Goal: Task Accomplishment & Management: Manage account settings

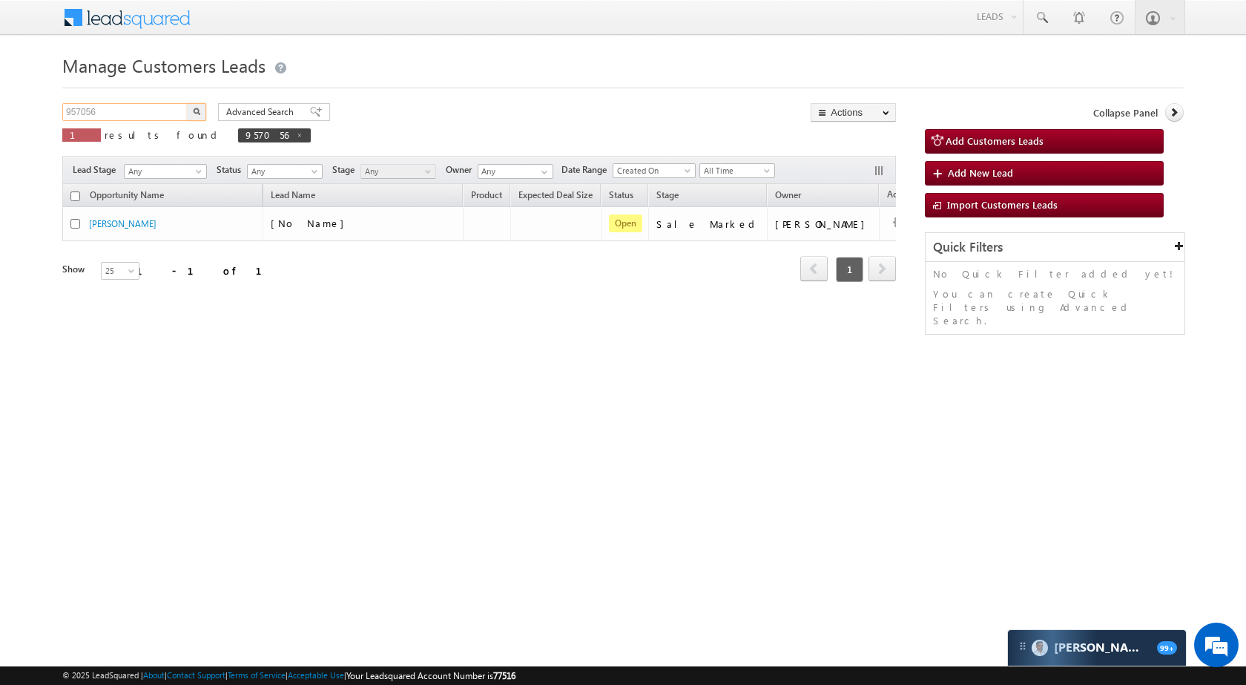
click at [142, 115] on input "957056" at bounding box center [125, 112] width 127 height 18
paste input "75013"
type input "975013"
click at [194, 110] on img "button" at bounding box center [196, 111] width 7 height 7
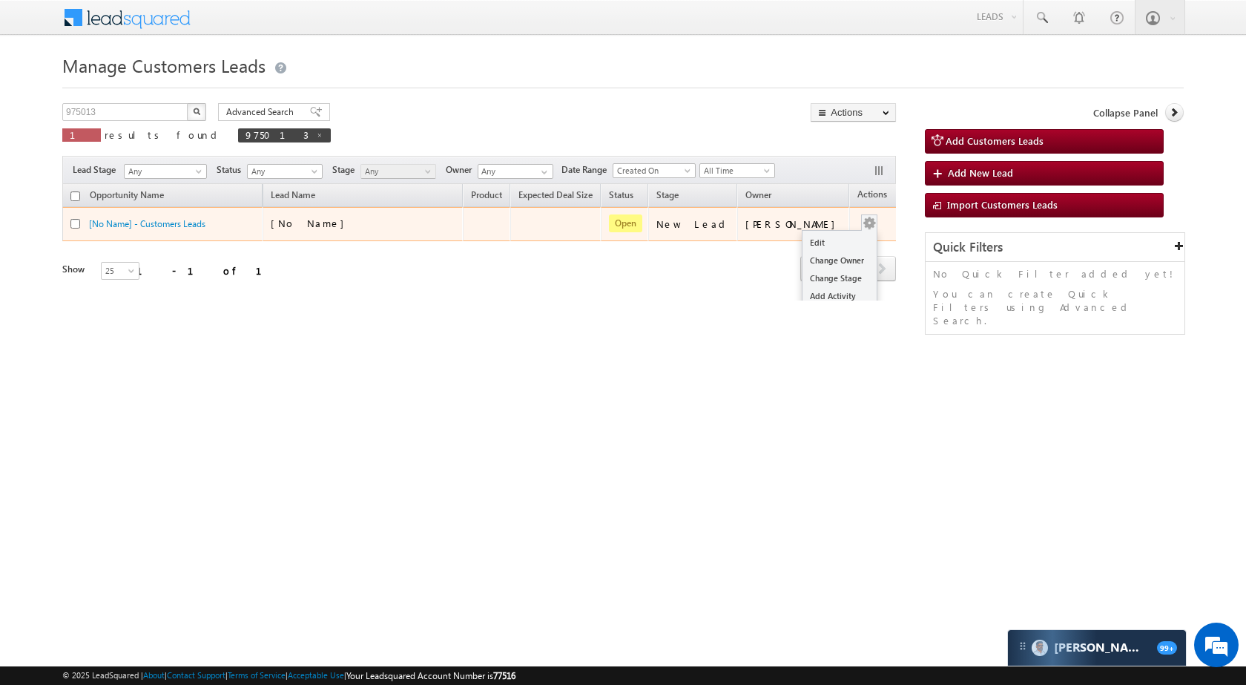
click at [862, 223] on button "button" at bounding box center [869, 223] width 15 height 15
click at [824, 231] on td "[PERSON_NAME]" at bounding box center [793, 224] width 112 height 34
click at [862, 227] on button "button" at bounding box center [869, 223] width 15 height 15
click at [829, 241] on link "Edit" at bounding box center [839, 243] width 74 height 18
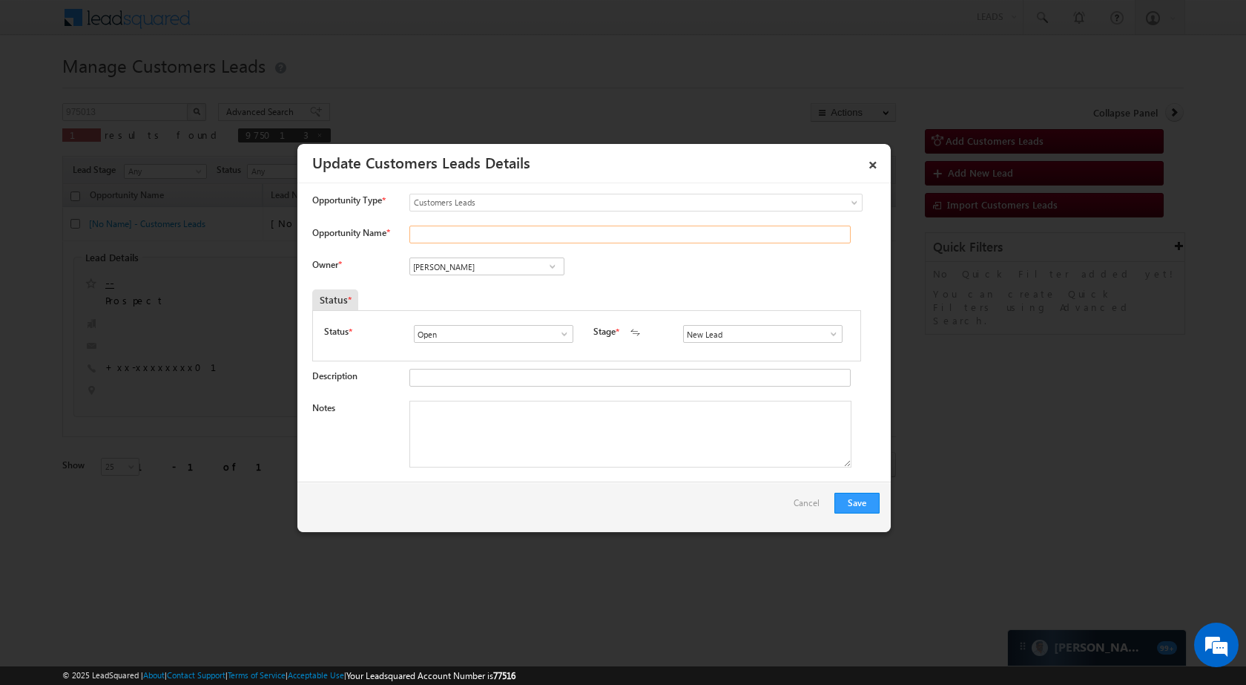
click at [498, 235] on input "Opportunity Name *" at bounding box center [629, 234] width 441 height 18
paste input "Akash Deep Dehariya"
type input "Akash Deep Dehariya"
click at [473, 273] on input "[PERSON_NAME]" at bounding box center [486, 266] width 155 height 18
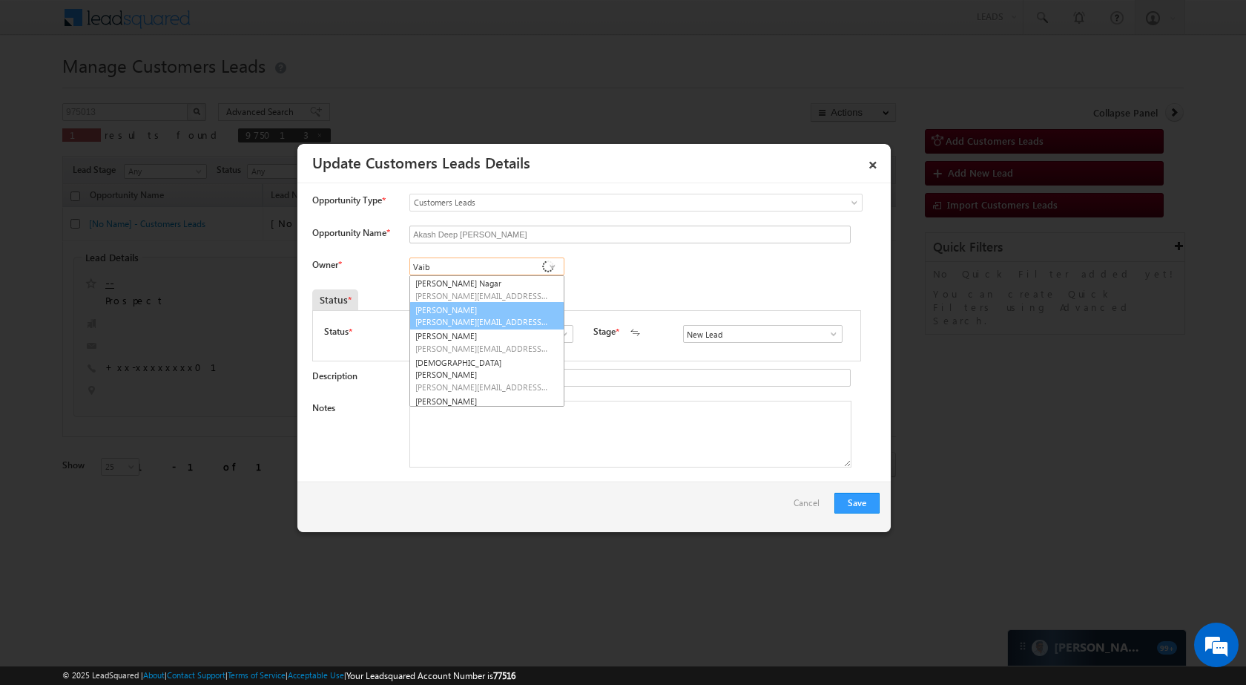
click at [464, 324] on span "vaibhav.rajput@sgrlimited.in" at bounding box center [481, 321] width 133 height 11
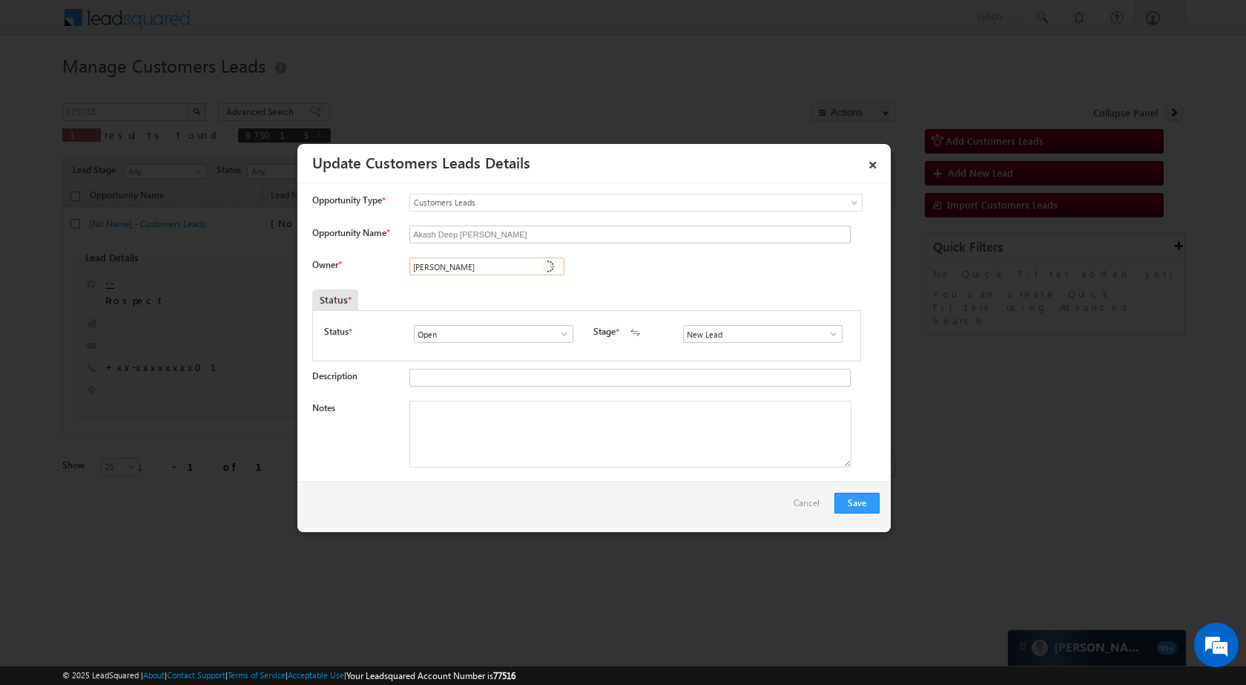
type input "Vaibhav Rajput"
click at [820, 329] on link at bounding box center [829, 333] width 19 height 15
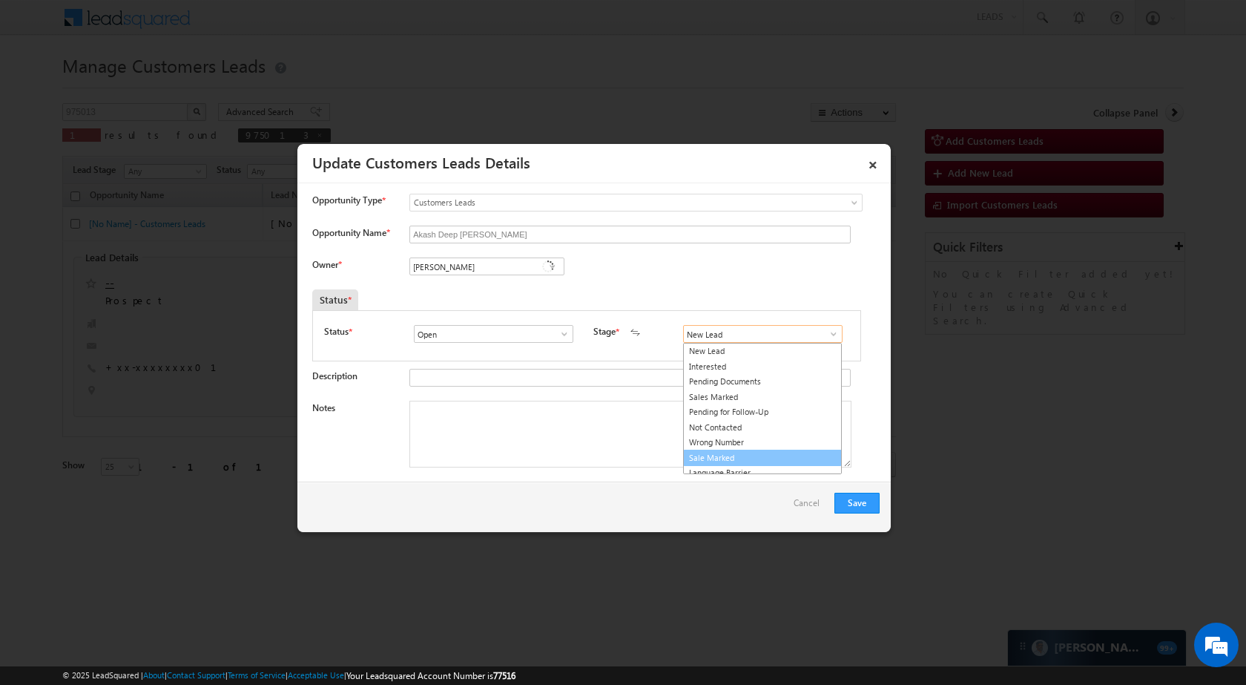
click at [732, 461] on link "Sale Marked" at bounding box center [762, 457] width 159 height 17
type input "Sale Marked"
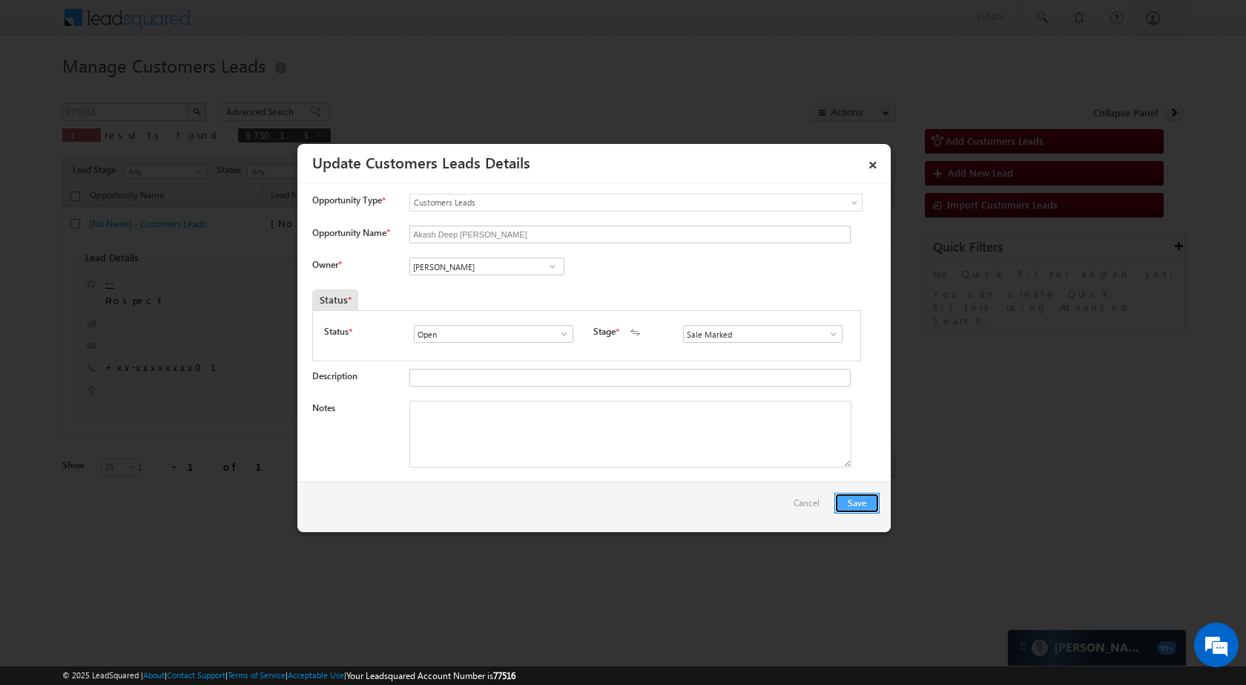
click at [851, 504] on button "Save" at bounding box center [856, 502] width 45 height 21
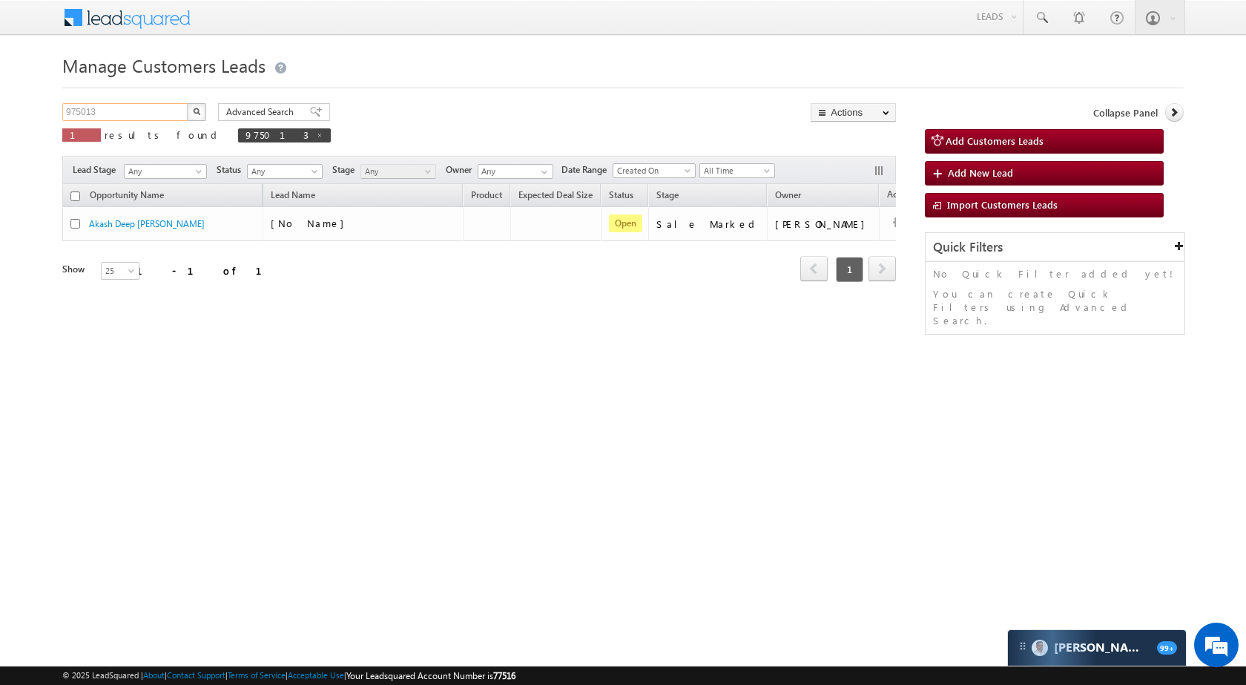
click at [132, 113] on input "975013" at bounding box center [125, 112] width 127 height 18
paste input "0582"
click at [198, 116] on button "button" at bounding box center [196, 112] width 19 height 18
click at [154, 111] on input "970582" at bounding box center [125, 112] width 127 height 18
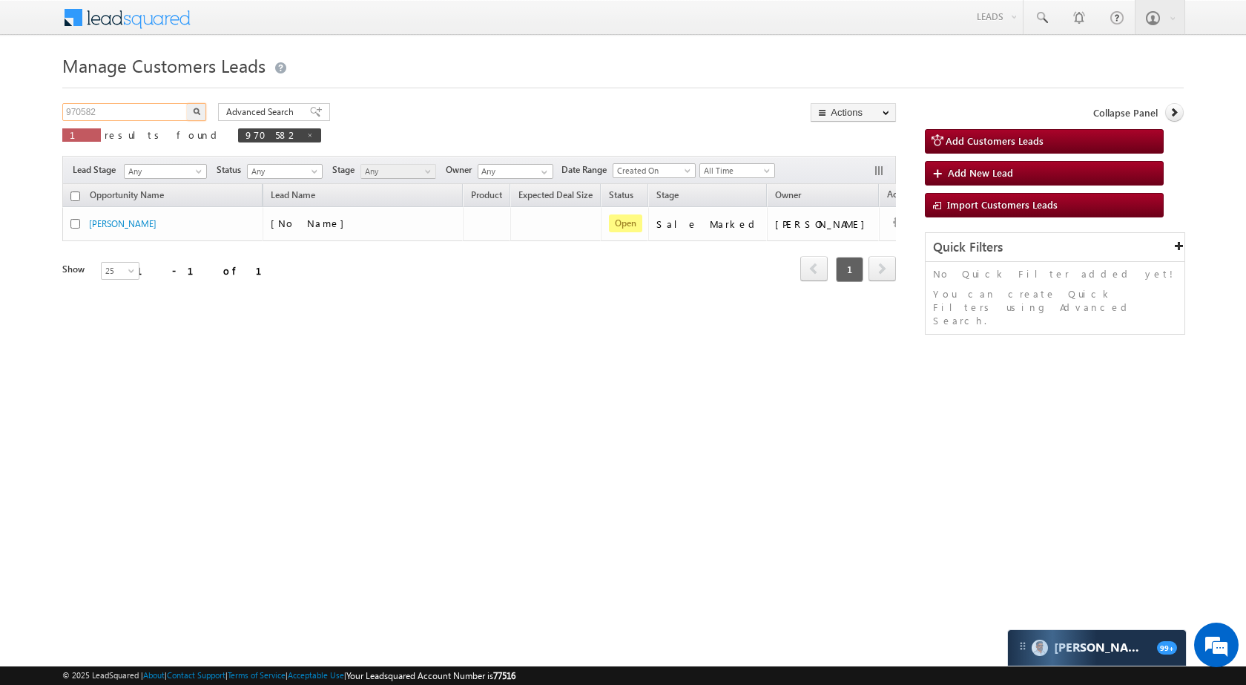
click at [154, 111] on input "970582" at bounding box center [125, 112] width 127 height 18
paste input "425"
click at [192, 107] on button "button" at bounding box center [196, 112] width 19 height 18
click at [148, 113] on input "974252" at bounding box center [125, 112] width 127 height 18
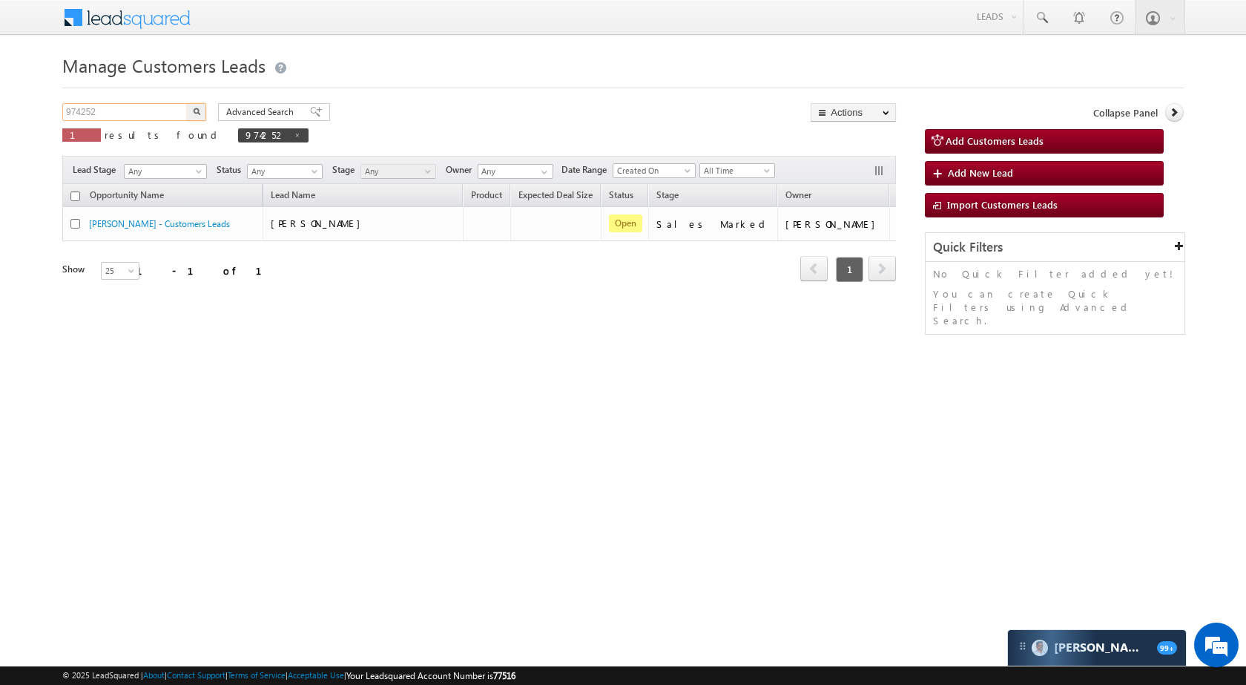
paste input "54695"
click at [194, 108] on img "button" at bounding box center [196, 111] width 7 height 7
click at [120, 111] on input "954695" at bounding box center [125, 112] width 127 height 18
paste input "66419"
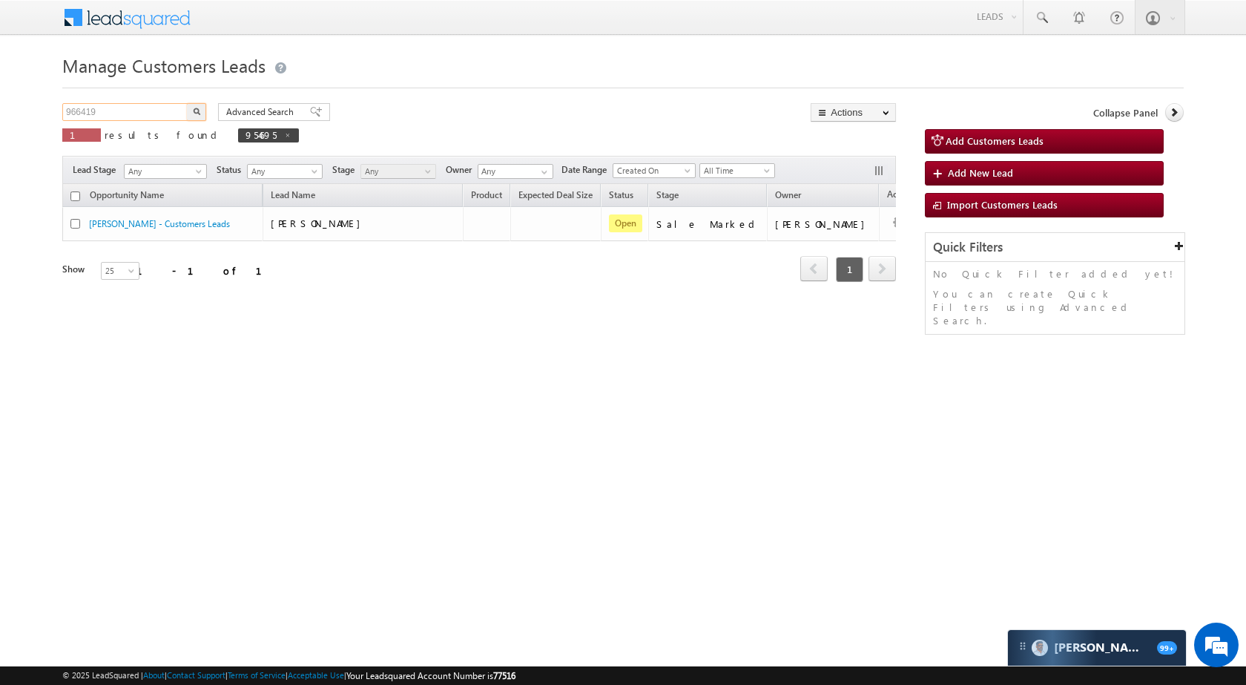
type input "966419"
click at [191, 110] on button "button" at bounding box center [196, 112] width 19 height 18
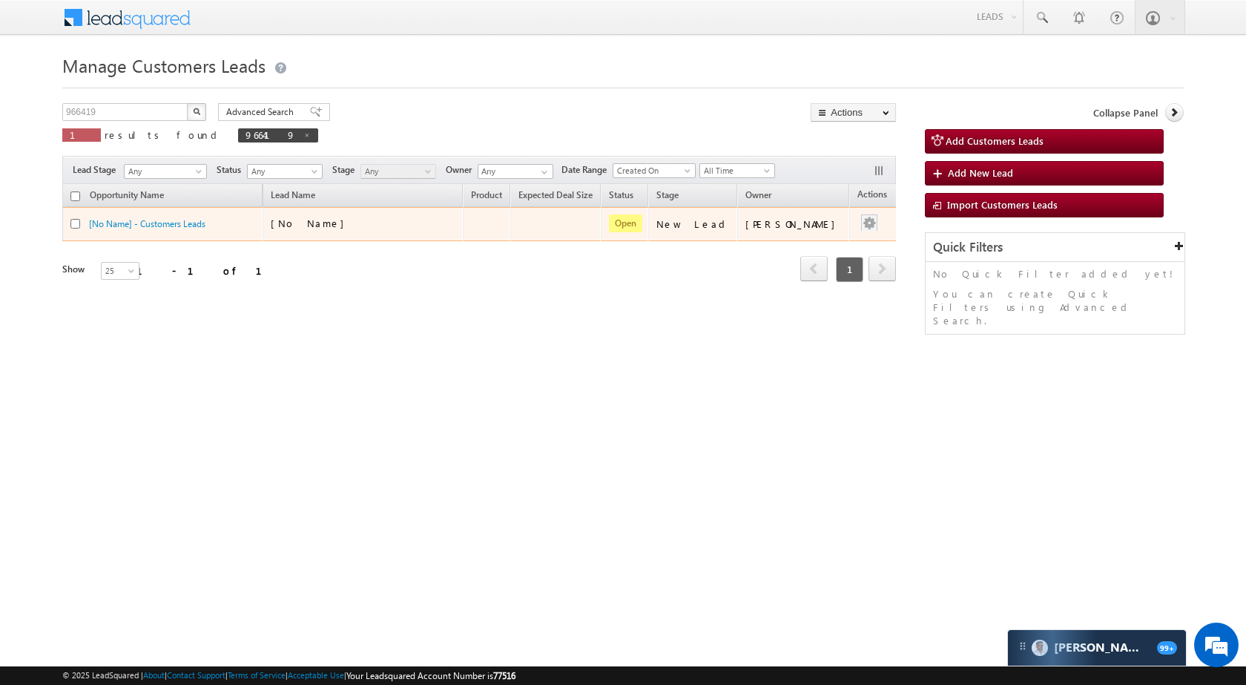
click at [857, 220] on div at bounding box center [869, 223] width 24 height 19
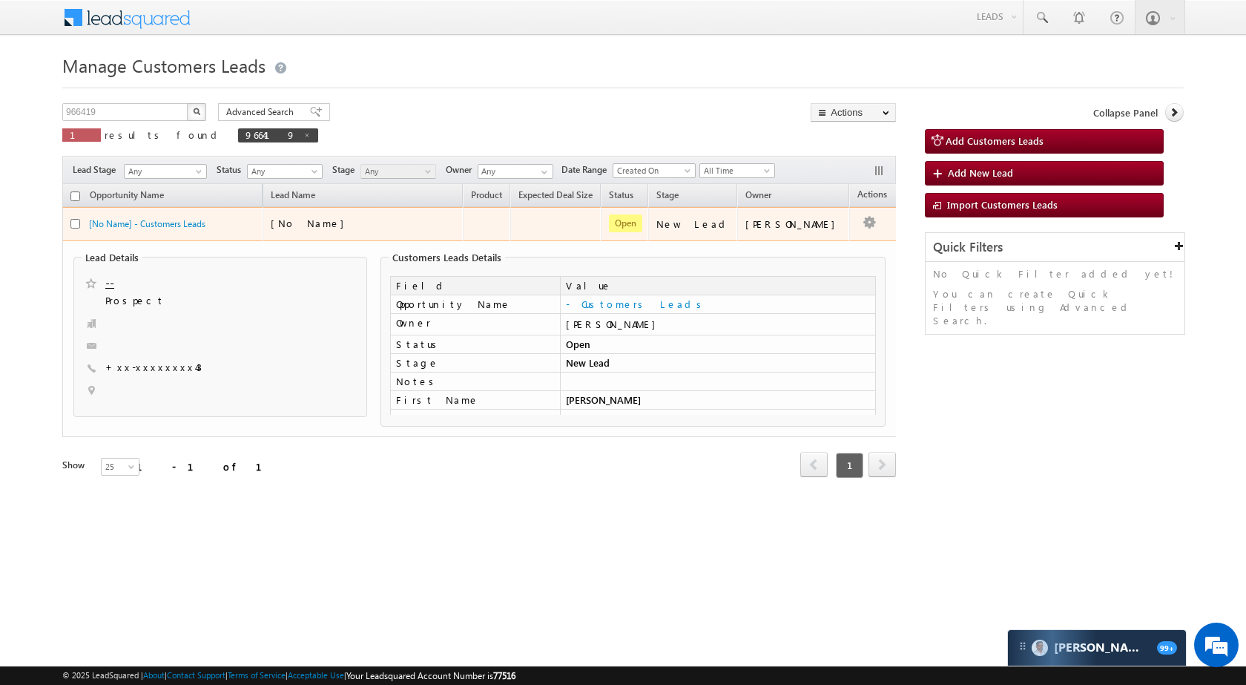
click at [857, 214] on td "Edit Change Owner Change Stage Add Activity Add Task Delete" at bounding box center [880, 224] width 62 height 34
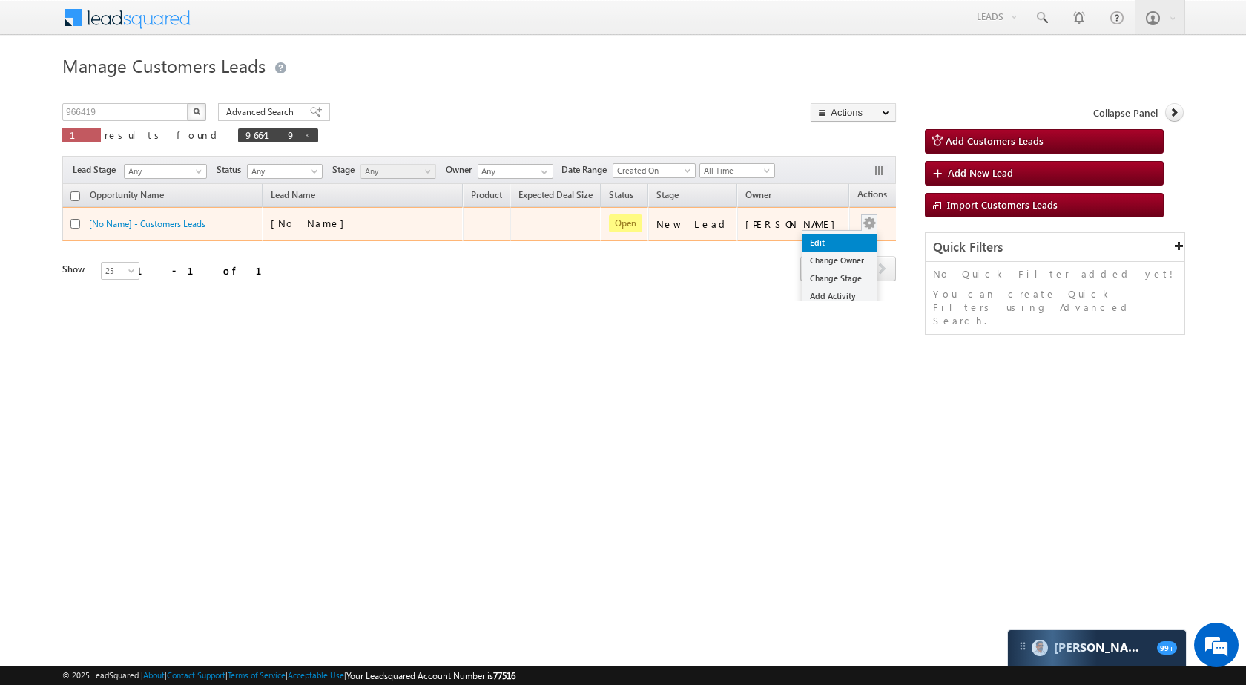
click at [825, 240] on link "Edit" at bounding box center [839, 243] width 74 height 18
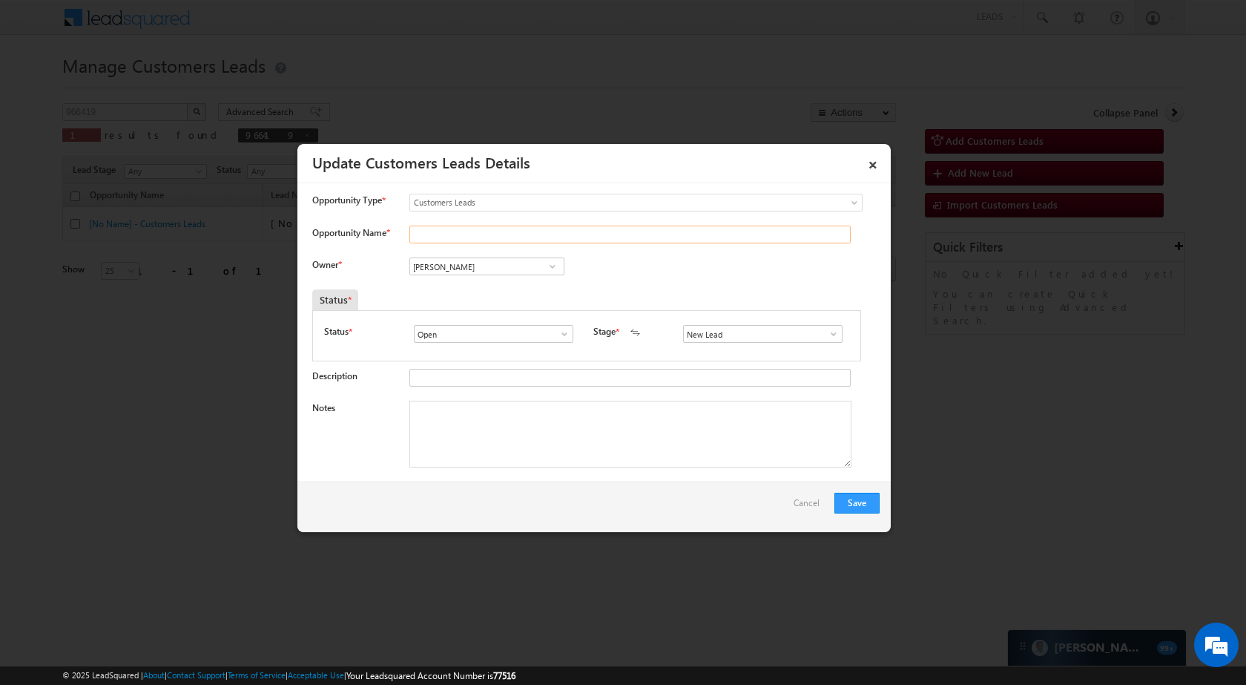
click at [500, 232] on input "Opportunity Name *" at bounding box center [629, 234] width 441 height 18
paste input "ANKIT SINGH"
type input "ANKIT SINGH"
click at [506, 262] on input "[PERSON_NAME]" at bounding box center [486, 266] width 155 height 18
click at [496, 290] on span "suryakant.tripathi@sgrlimited.in" at bounding box center [481, 295] width 133 height 11
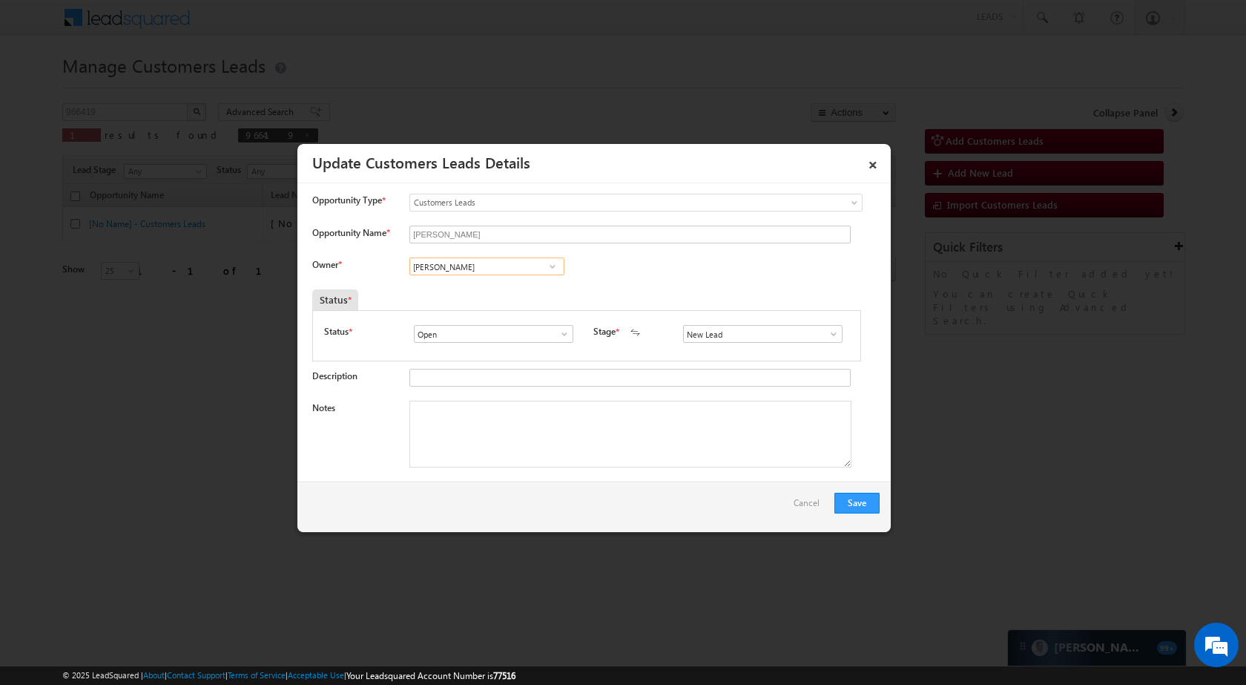
type input "Suryakant Tripathi"
click at [834, 329] on input "New Lead" at bounding box center [762, 334] width 159 height 18
click at [827, 329] on span at bounding box center [833, 334] width 15 height 12
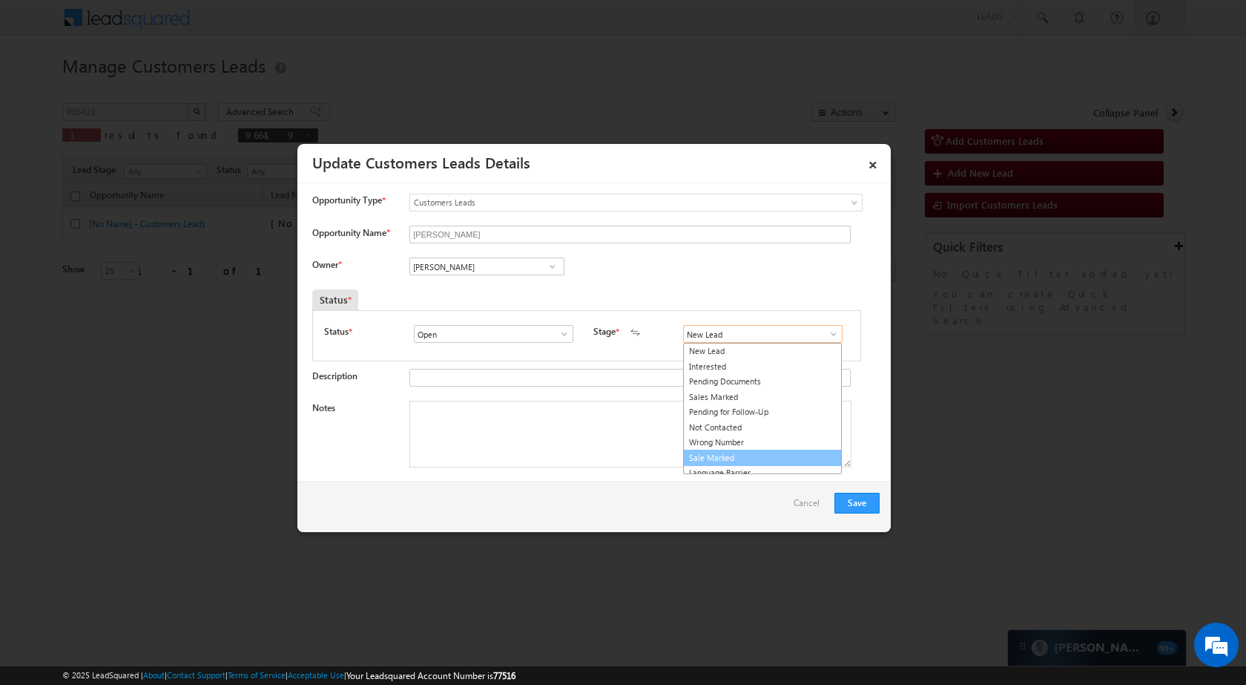
click at [760, 457] on link "Sale Marked" at bounding box center [762, 457] width 159 height 17
type input "Sale Marked"
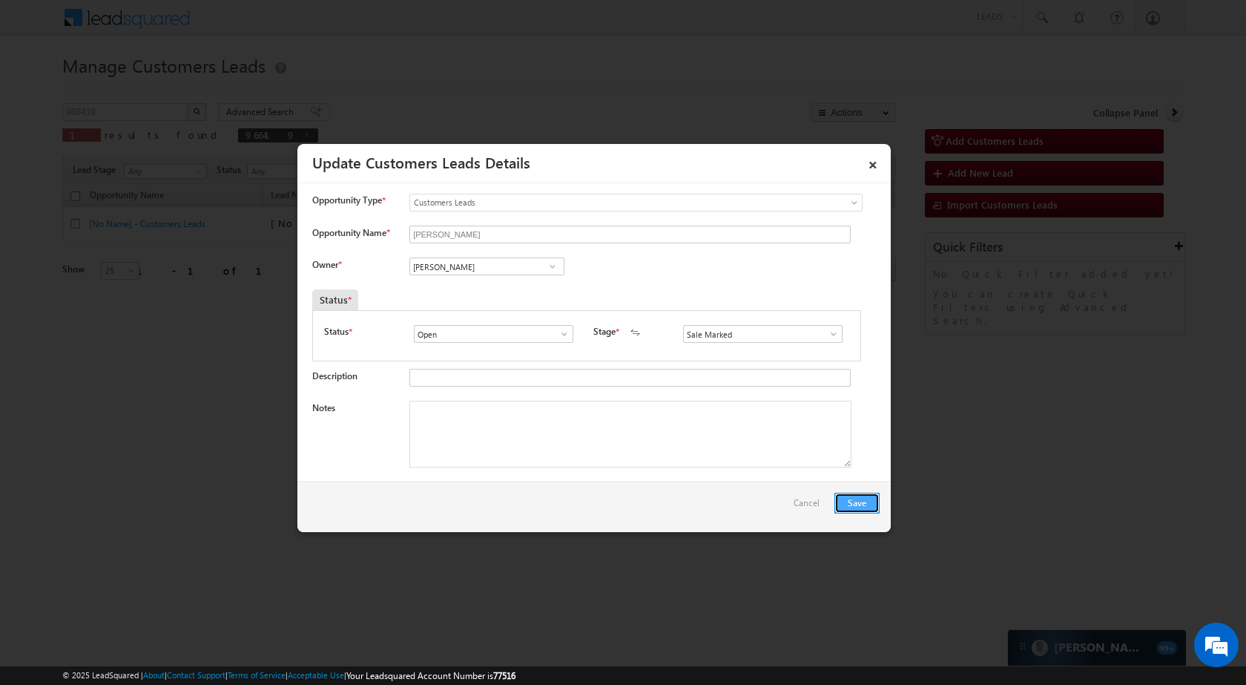
click at [863, 505] on button "Save" at bounding box center [856, 502] width 45 height 21
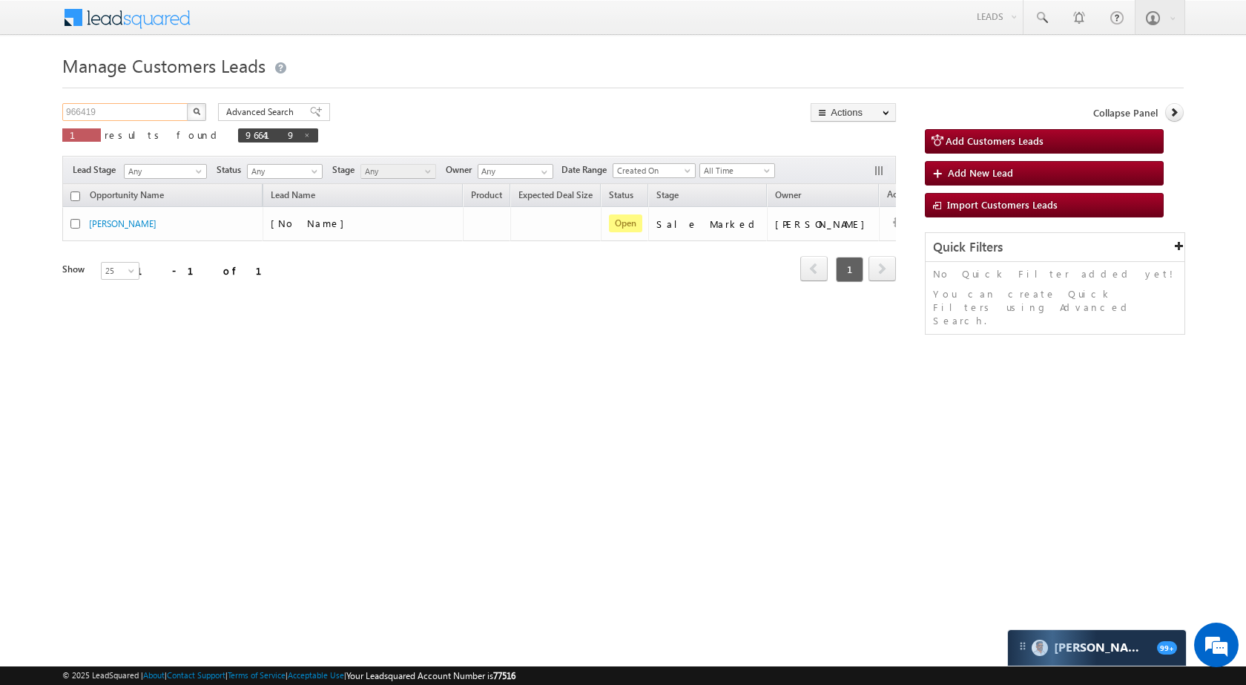
click at [146, 111] on input "966419" at bounding box center [125, 112] width 127 height 18
paste input "5964"
type input "965964"
click at [194, 109] on img "button" at bounding box center [196, 111] width 7 height 7
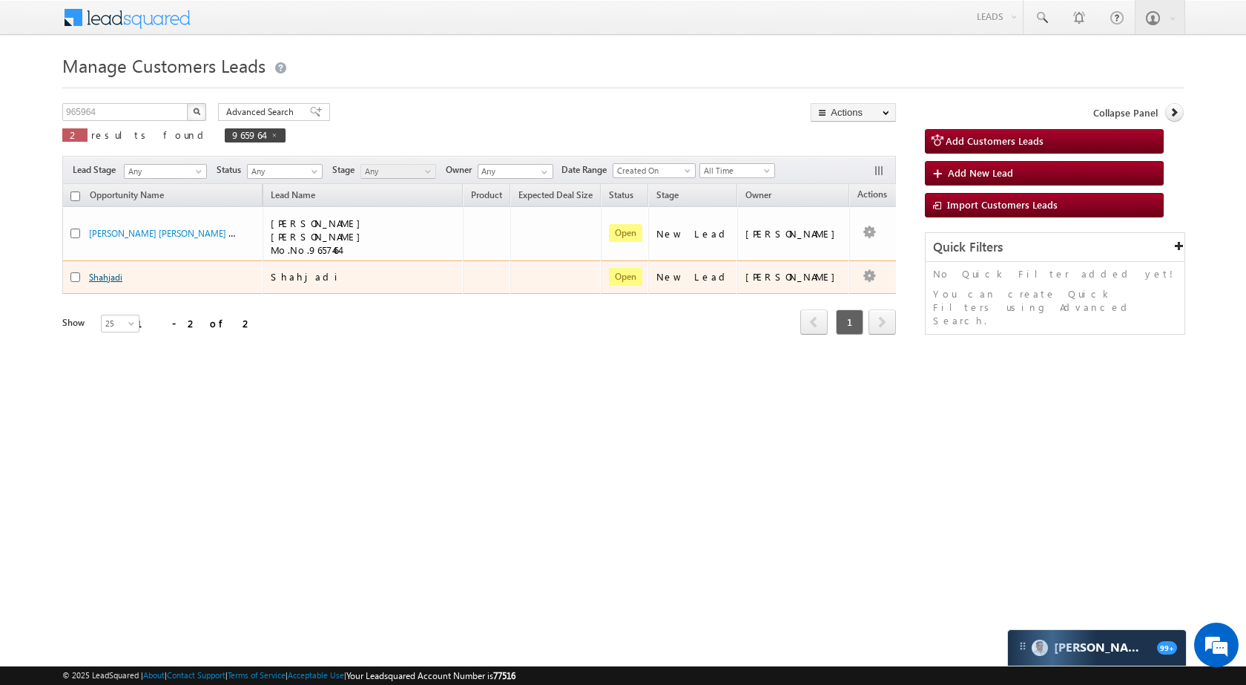
click at [93, 271] on link "Shahjadi" at bounding box center [105, 276] width 33 height 11
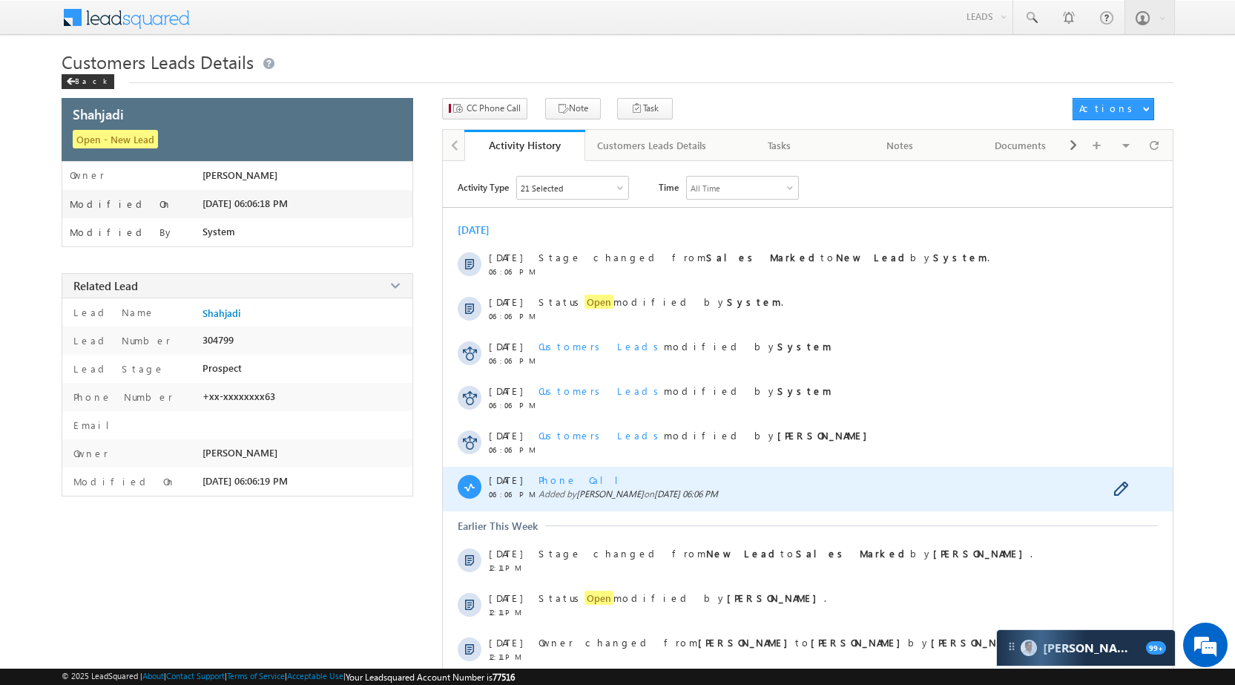
click at [571, 479] on span "Phone Call" at bounding box center [583, 479] width 91 height 13
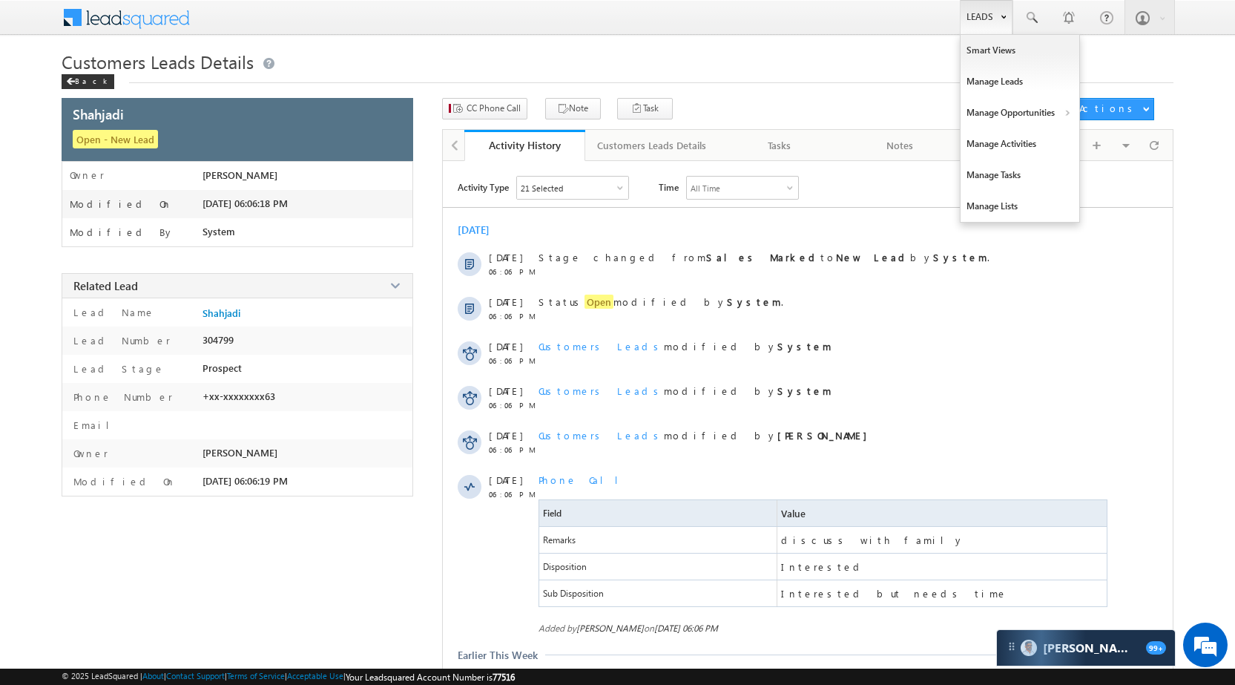
click at [982, 16] on link "Leads" at bounding box center [986, 17] width 53 height 34
click at [1024, 111] on link "Manage Opportunities" at bounding box center [1019, 112] width 119 height 31
click at [1128, 151] on link "Customers Leads" at bounding box center [1149, 144] width 136 height 31
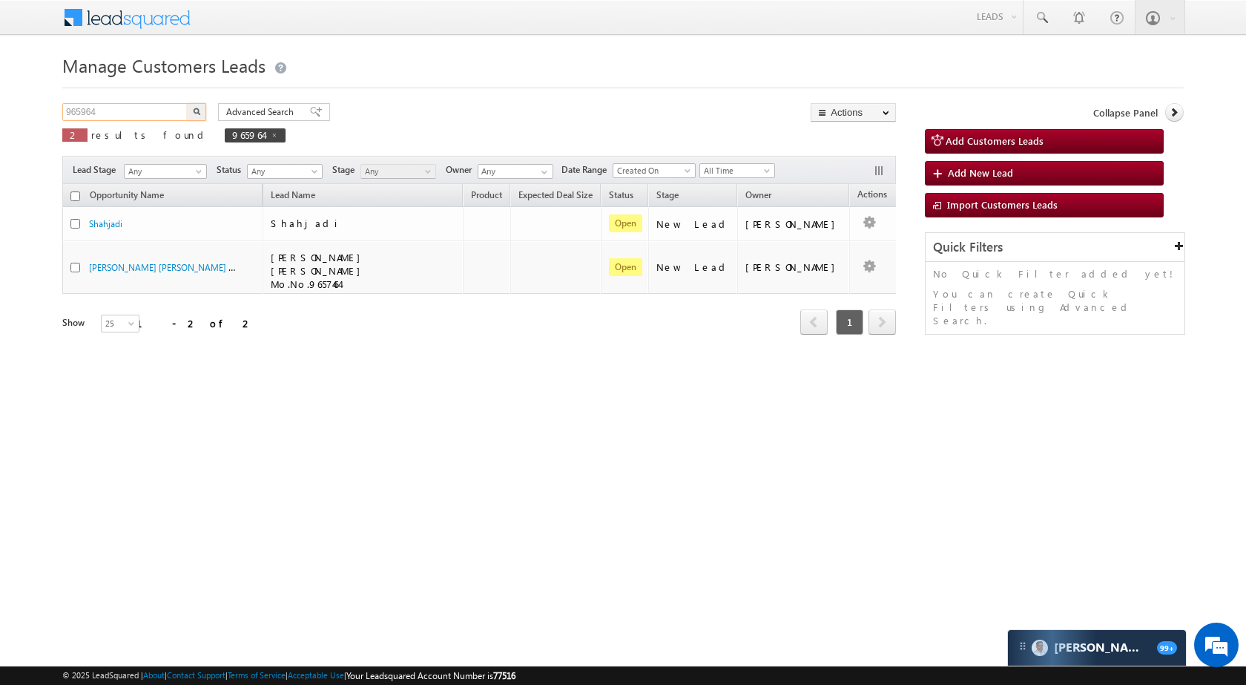
click at [161, 111] on input "965964" at bounding box center [125, 112] width 127 height 18
paste input "71799"
type input "971799"
click at [205, 106] on button "button" at bounding box center [196, 112] width 19 height 18
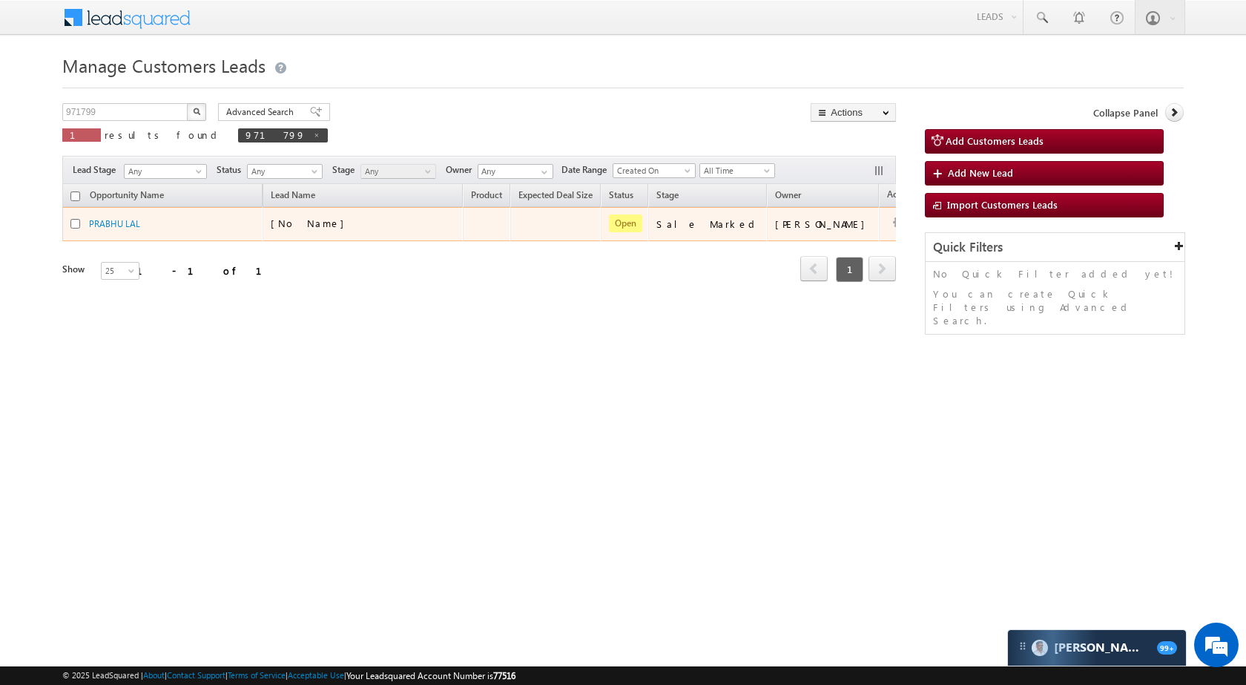
click at [879, 212] on td at bounding box center [910, 224] width 62 height 34
click at [825, 228] on div "[PERSON_NAME]" at bounding box center [823, 223] width 97 height 13
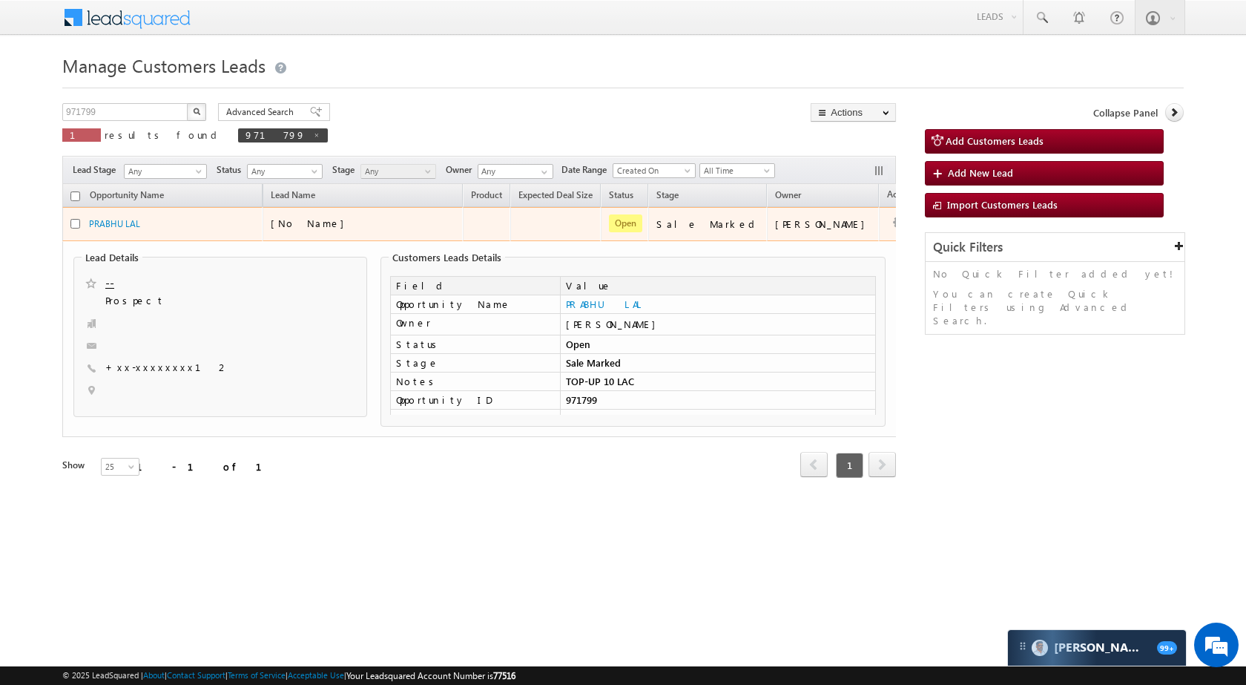
click at [879, 210] on td "Edit Change Owner Change Stage Add Activity Add Task Delete" at bounding box center [910, 224] width 62 height 34
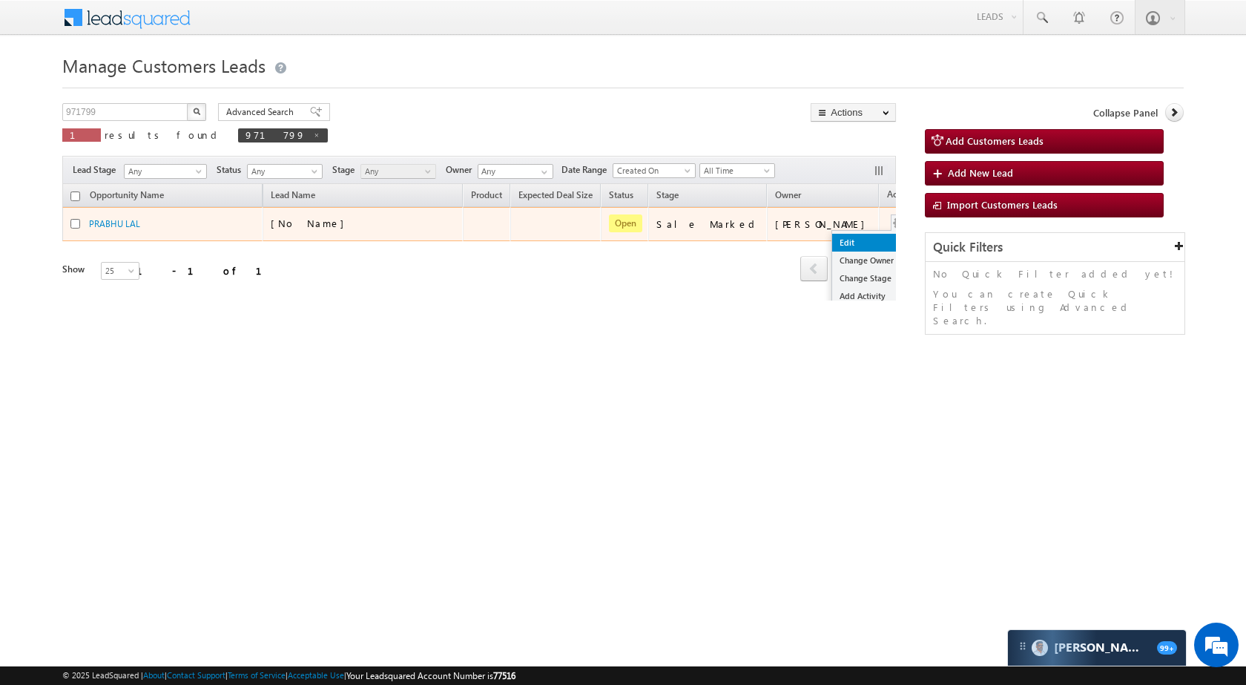
click at [832, 241] on link "Edit" at bounding box center [869, 243] width 74 height 18
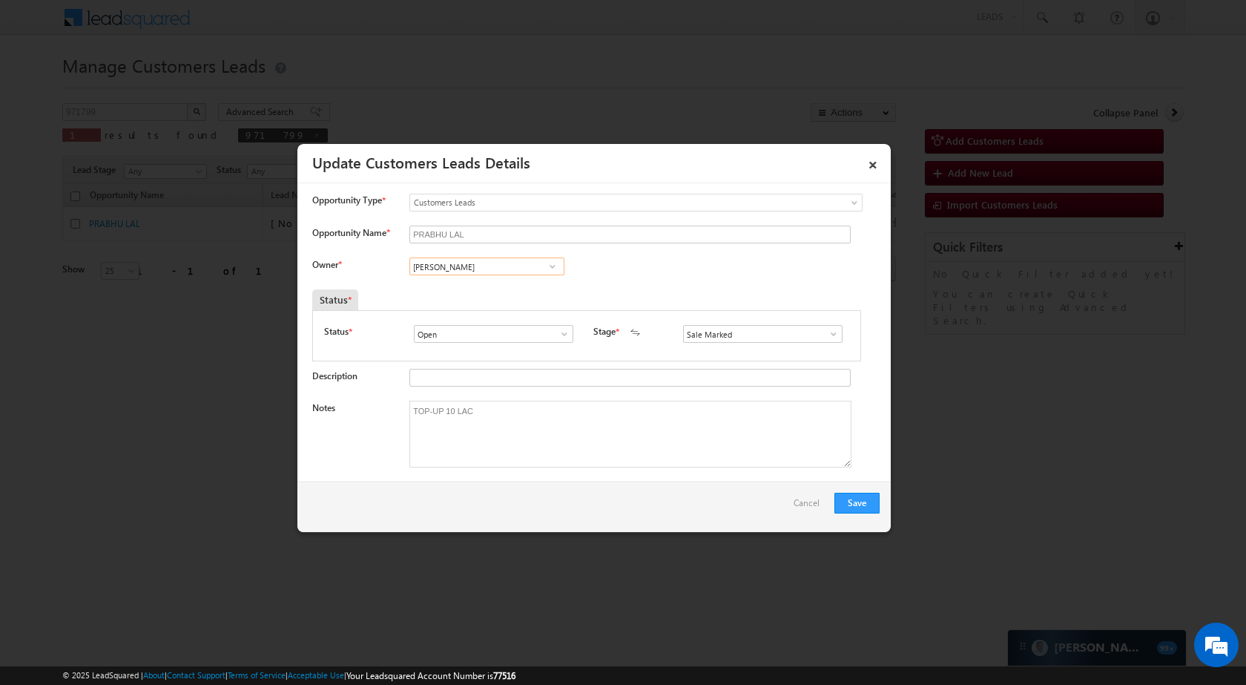
click at [530, 259] on input "[PERSON_NAME]" at bounding box center [486, 266] width 155 height 18
click at [502, 284] on link "Kleram Rabari kleram.rabari@sgrlimited.in" at bounding box center [486, 289] width 155 height 28
type input "Kleram Rabari"
click at [860, 498] on button "Save" at bounding box center [856, 502] width 45 height 21
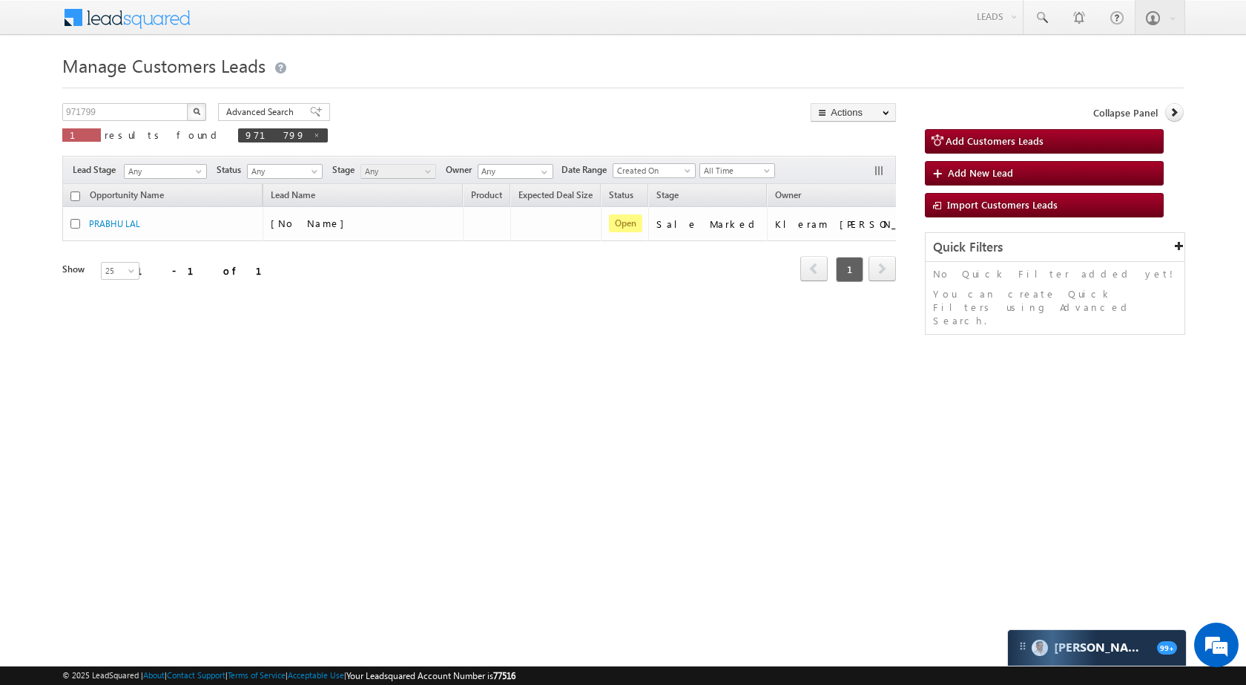
click at [137, 125] on p "1 results found 971799" at bounding box center [195, 135] width 266 height 21
click at [139, 110] on input "971799" at bounding box center [125, 112] width 127 height 18
paste input "2047"
type input "972047"
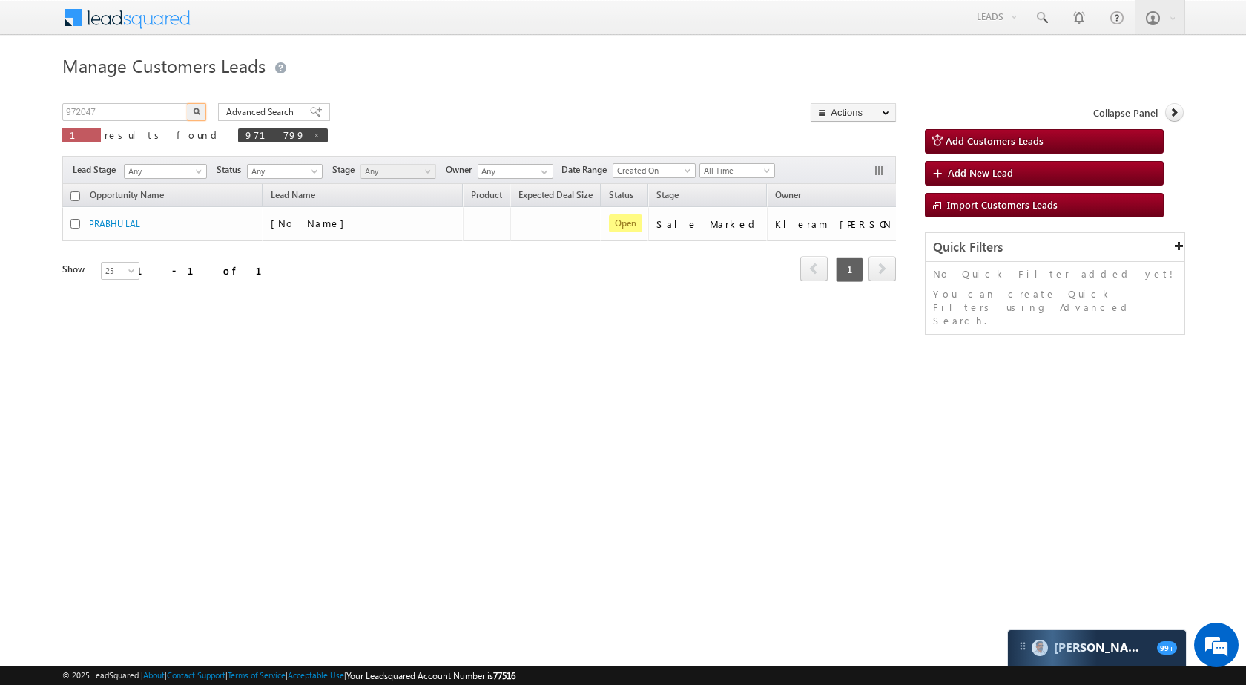
click at [200, 111] on button "button" at bounding box center [196, 112] width 19 height 18
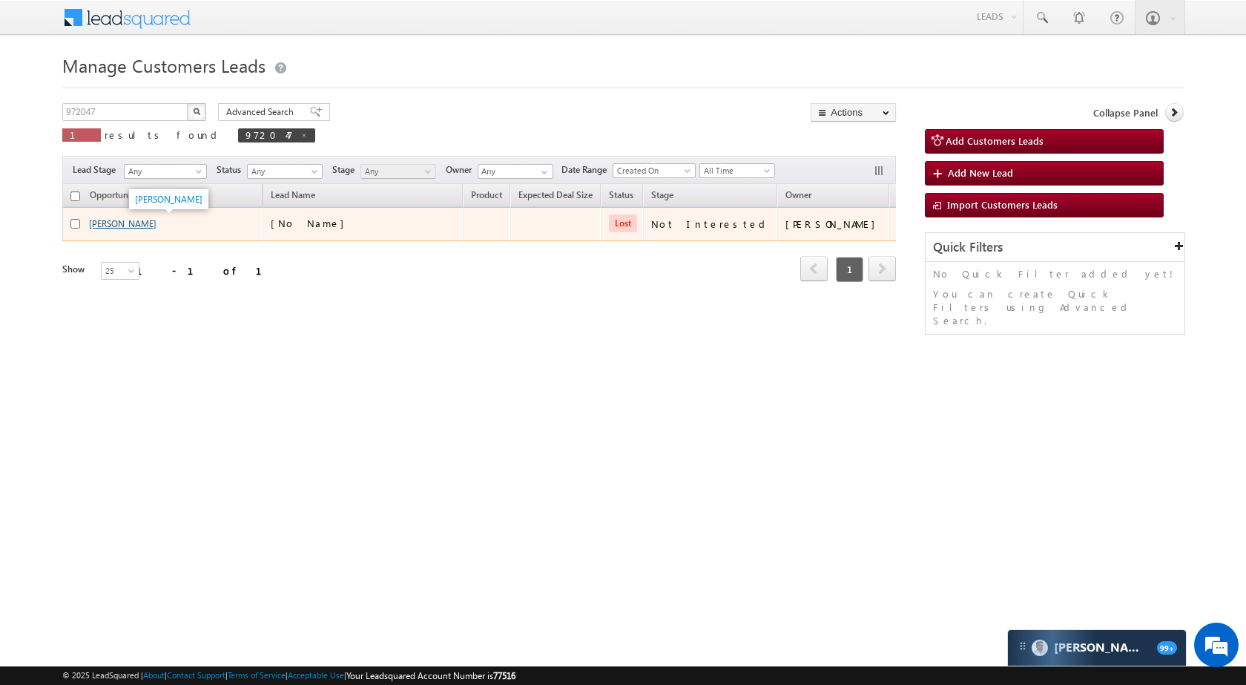
click at [109, 222] on link "[PERSON_NAME]" at bounding box center [122, 223] width 67 height 11
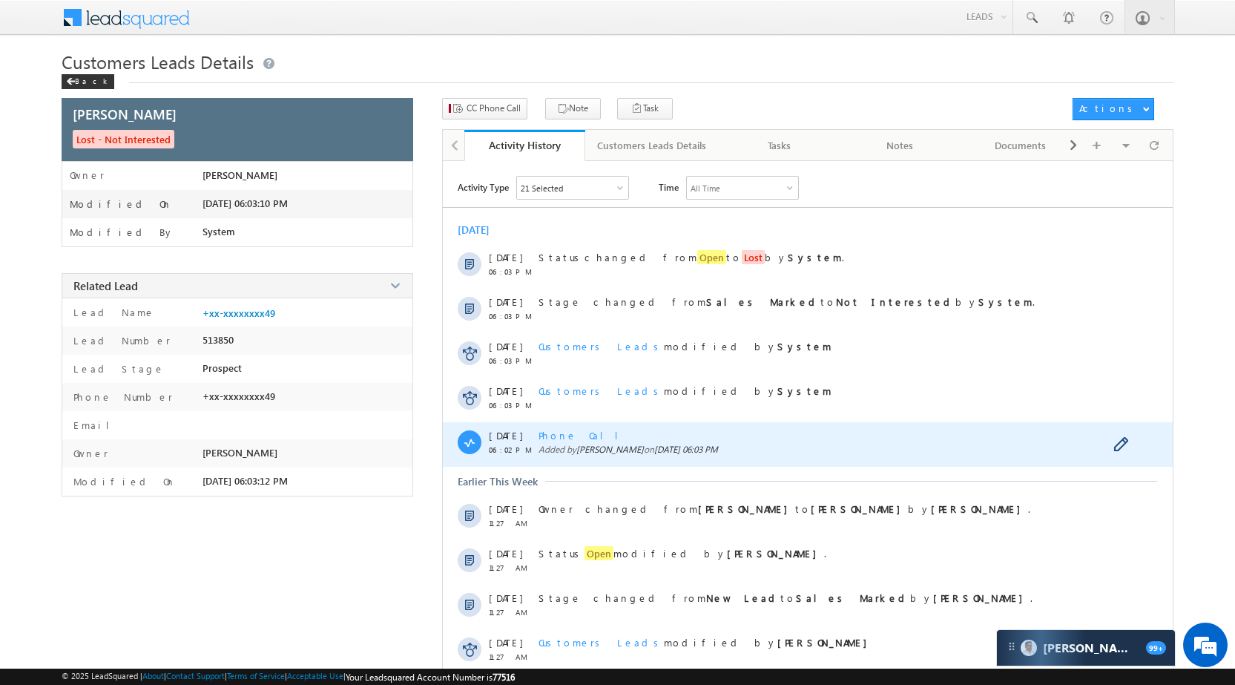
click at [579, 435] on span "Phone Call" at bounding box center [583, 435] width 91 height 13
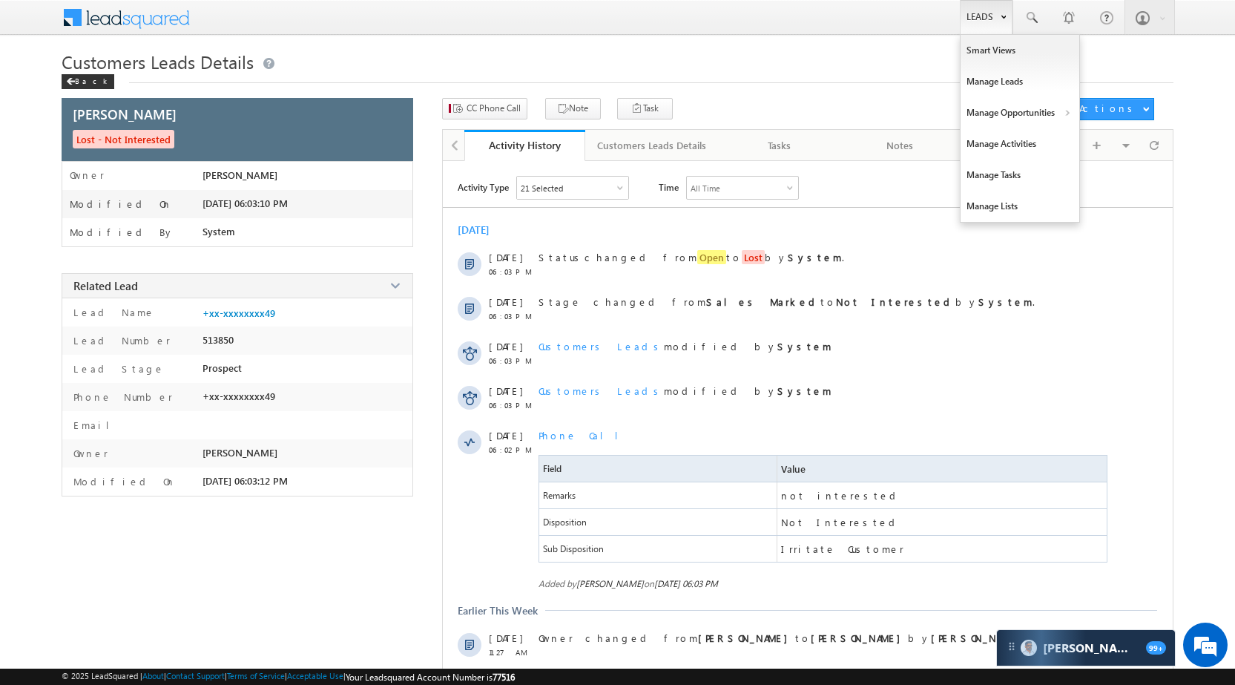
click at [968, 13] on link "Leads" at bounding box center [986, 17] width 53 height 34
click at [1022, 104] on link "Manage Opportunities" at bounding box center [1019, 112] width 119 height 31
click at [1129, 145] on link "Customers Leads" at bounding box center [1149, 144] width 136 height 31
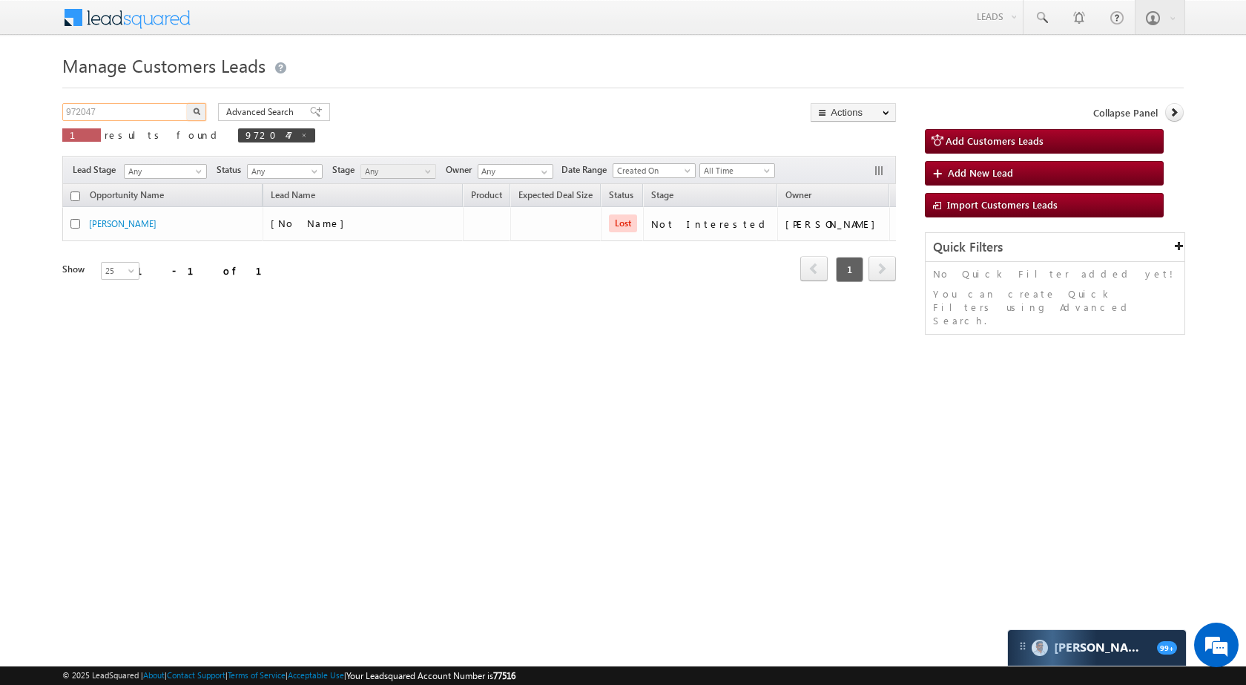
click at [150, 109] on input "972047" at bounding box center [125, 112] width 127 height 18
paste input "29809"
click at [194, 109] on img "button" at bounding box center [196, 111] width 7 height 7
click at [153, 111] on input "929809" at bounding box center [125, 112] width 127 height 18
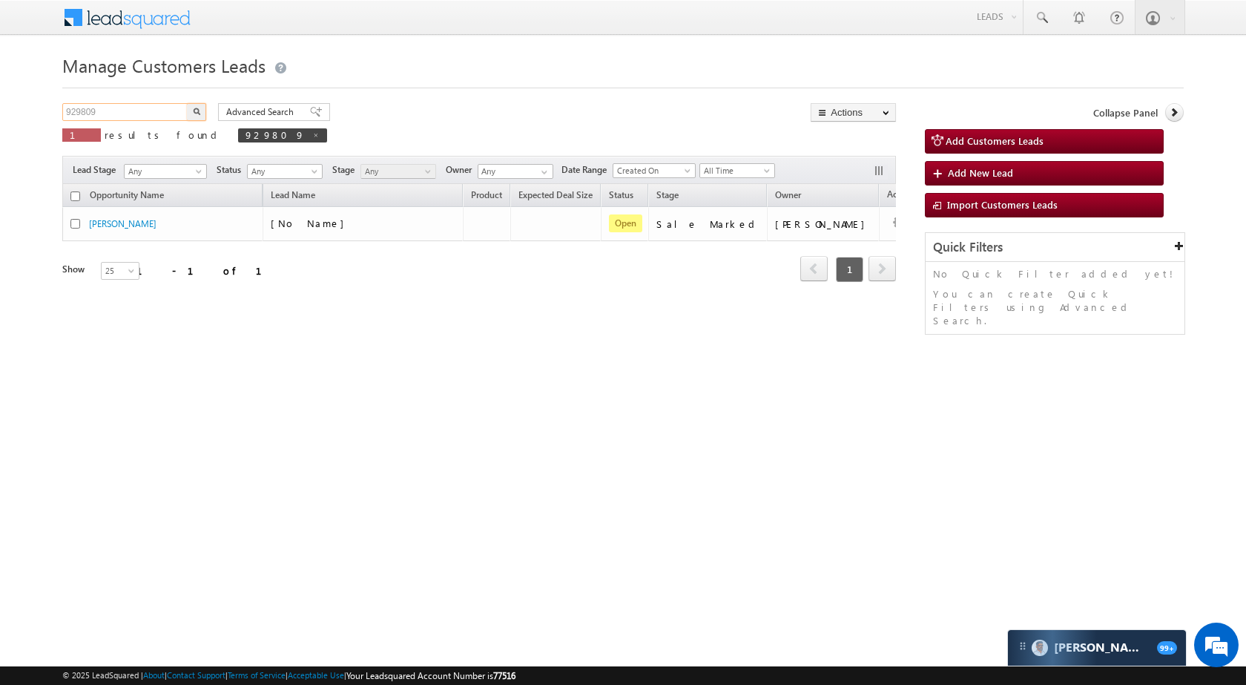
click at [153, 111] on input "929809" at bounding box center [125, 112] width 127 height 18
paste input "71556"
type input "971556"
click at [200, 107] on button "button" at bounding box center [196, 112] width 19 height 18
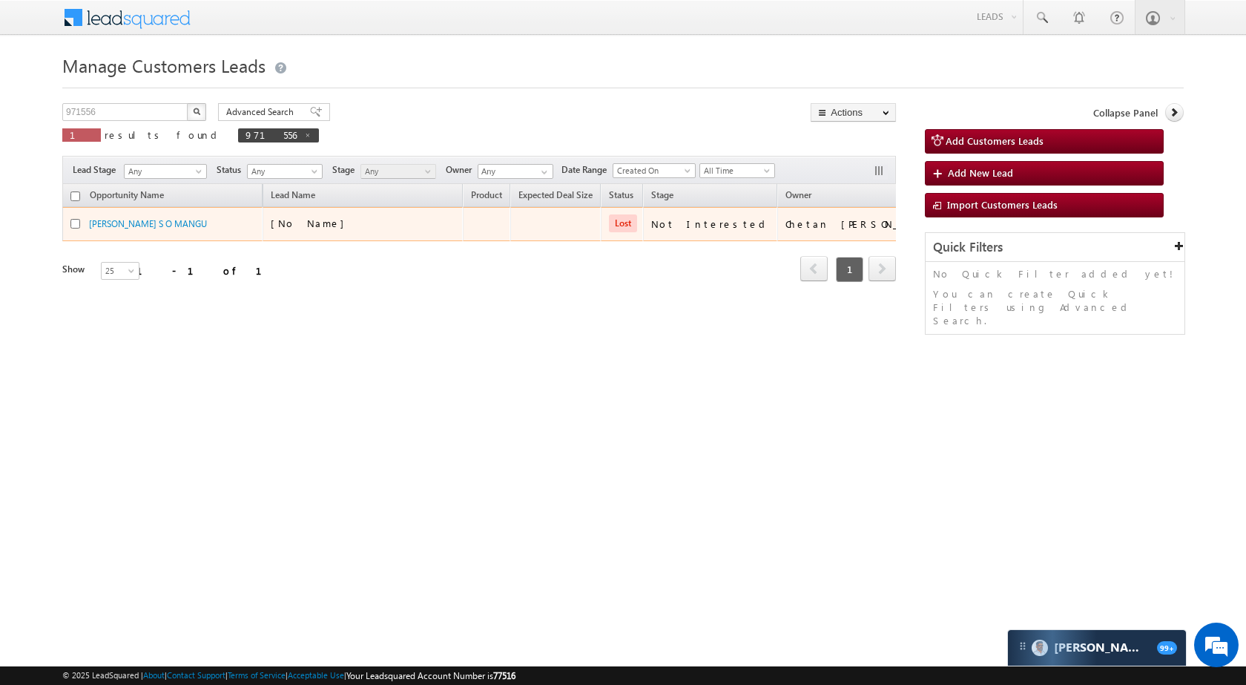
click at [141, 216] on td "[PERSON_NAME] S O MANGU" at bounding box center [162, 224] width 200 height 34
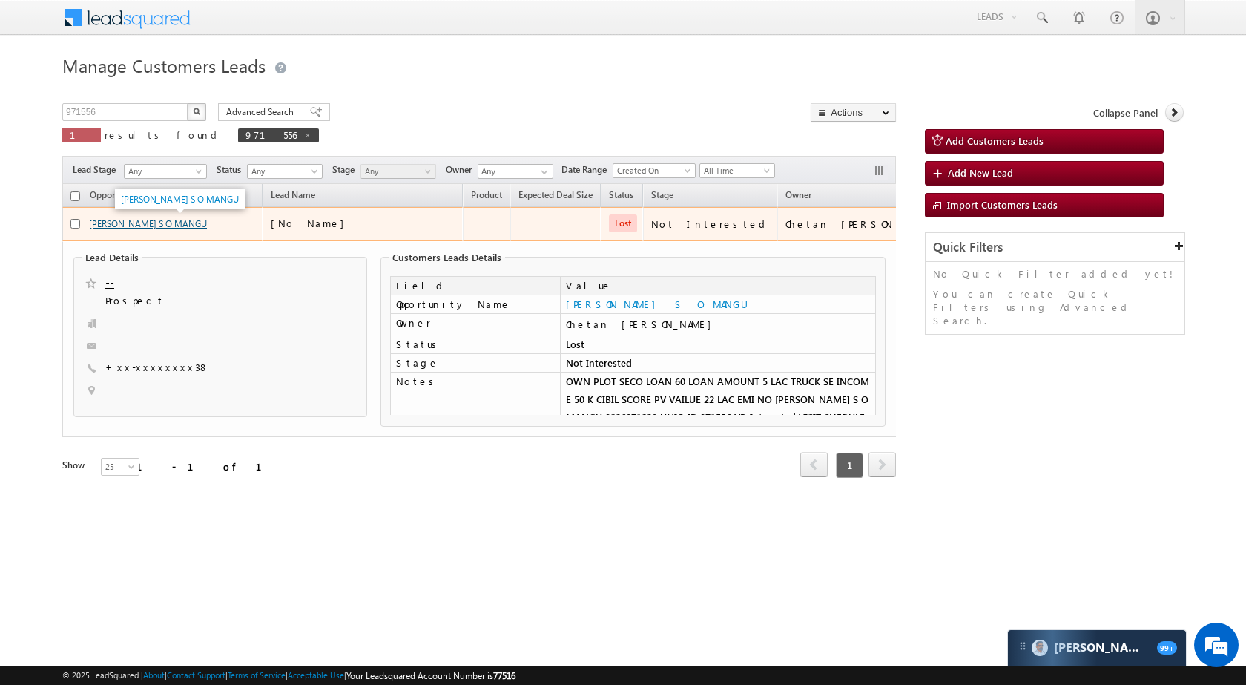
click at [130, 219] on link "[PERSON_NAME] S O MANGU" at bounding box center [148, 223] width 118 height 11
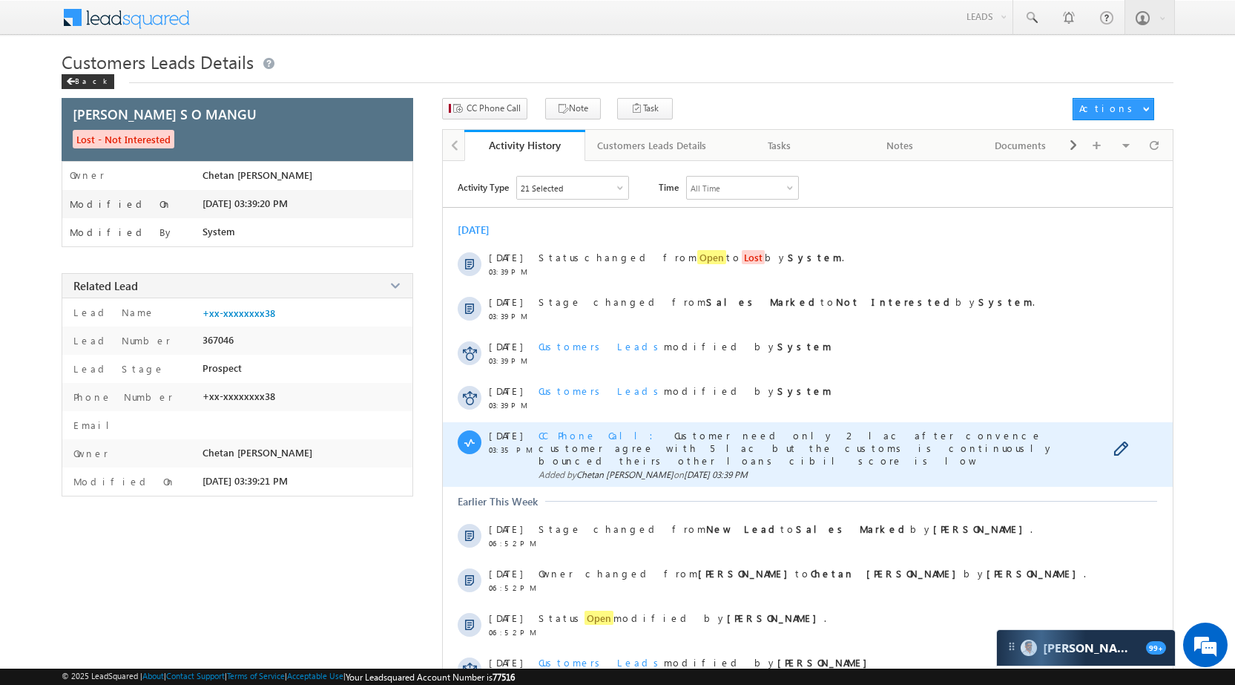
click at [559, 439] on span "CC Phone Call" at bounding box center [600, 435] width 124 height 13
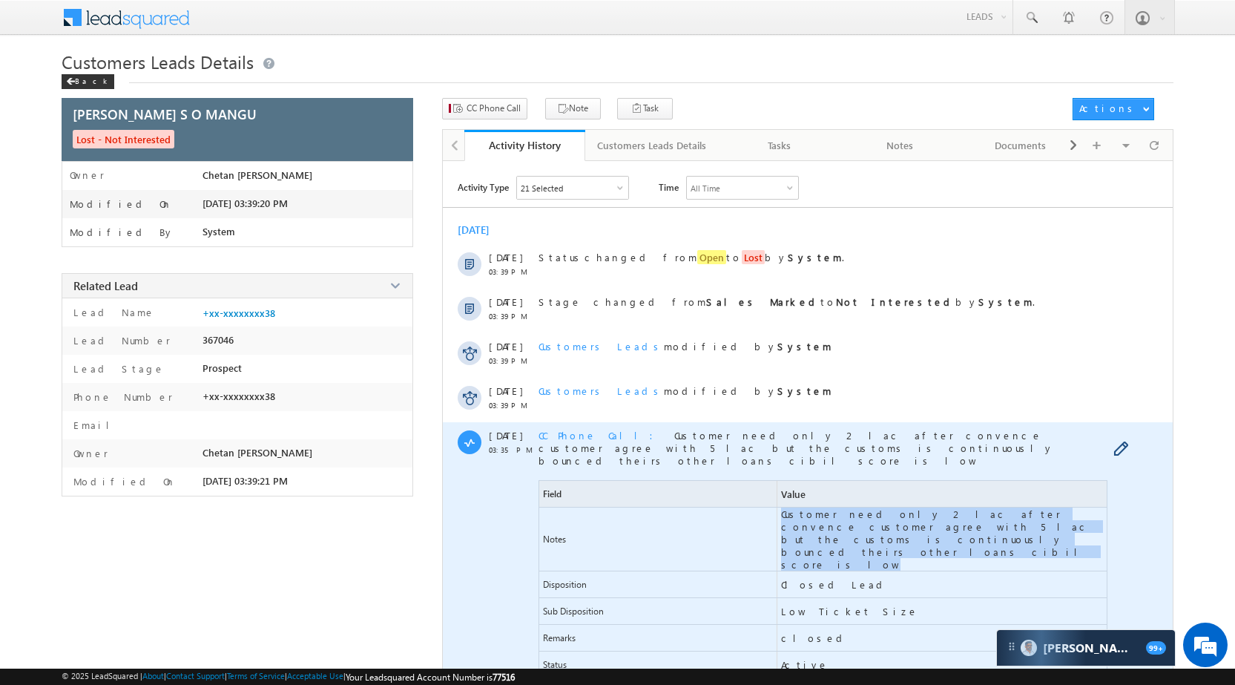
drag, startPoint x: 782, startPoint y: 501, endPoint x: 1093, endPoint y: 510, distance: 311.6
click at [1093, 510] on span "Customer need only 2 lac after convence customer agree with 5 lac but the custo…" at bounding box center [944, 538] width 326 height 63
copy span "Customer need only 2 lac after convence customer agree with 5 lac but the custo…"
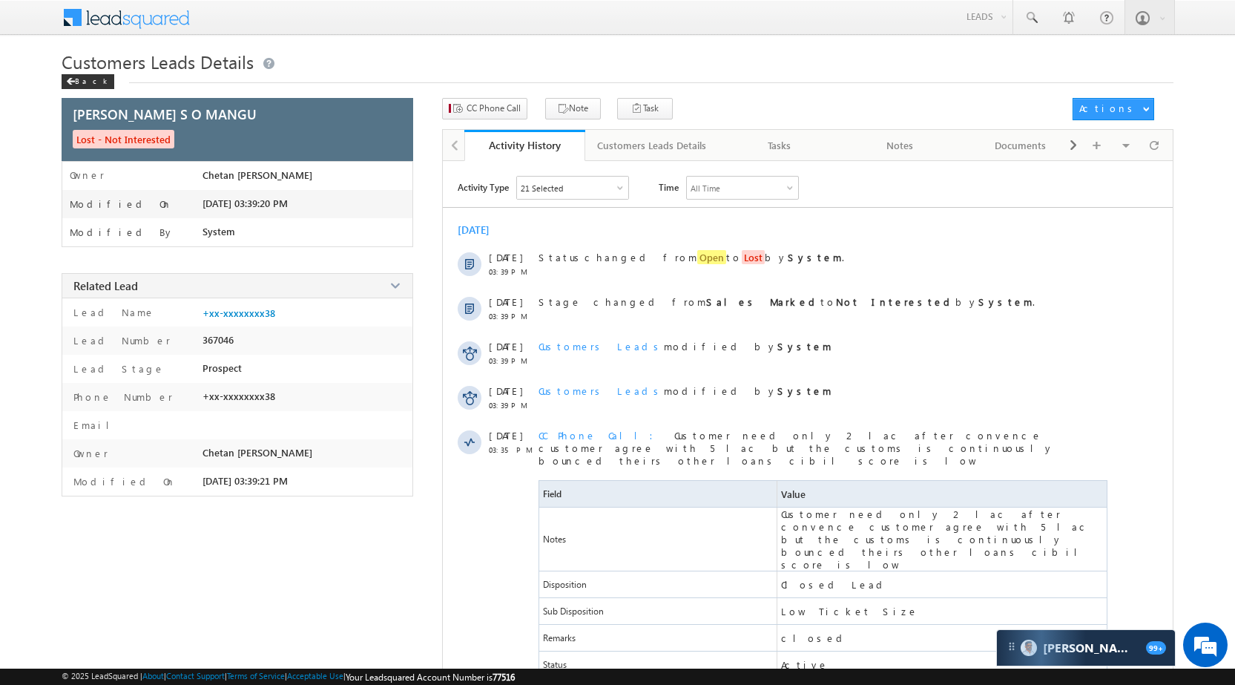
click at [954, 8] on div "Menu Vikas Halwai sitar a1@ks erve. [DOMAIN_NAME] SGR Limit" at bounding box center [618, 18] width 1112 height 36
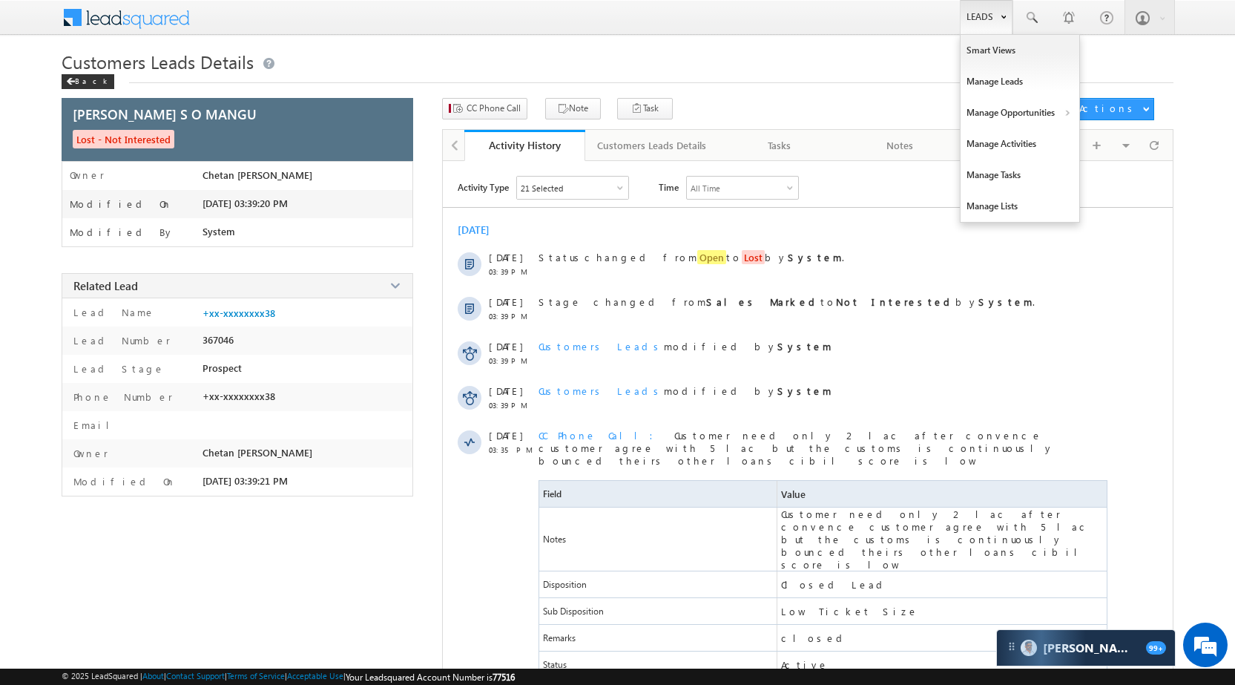
click at [986, 11] on link "Leads" at bounding box center [986, 17] width 53 height 34
click at [1032, 101] on link "Manage Opportunities" at bounding box center [1019, 112] width 119 height 31
click at [1032, 111] on link "Manage Opportunities" at bounding box center [1019, 112] width 119 height 31
click at [1126, 147] on link "Customers Leads" at bounding box center [1149, 144] width 136 height 31
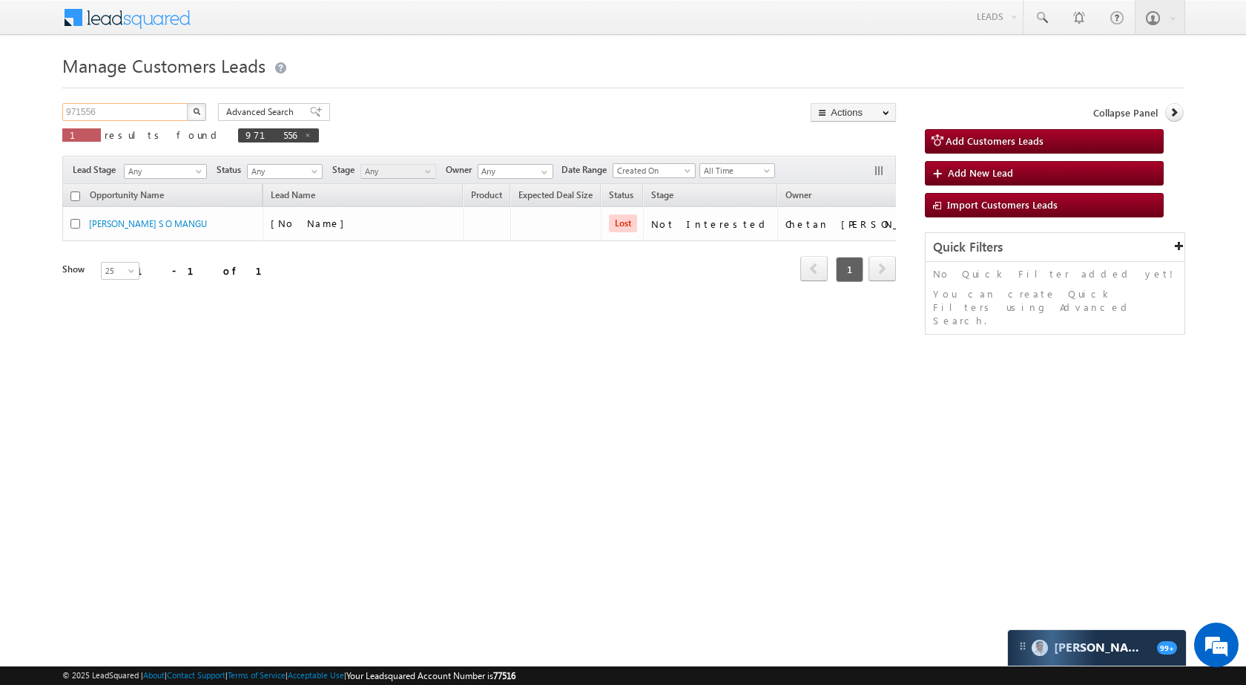
click at [133, 114] on input "971556" at bounding box center [125, 112] width 127 height 18
paste input "829"
type input "971829"
click at [191, 109] on button "button" at bounding box center [196, 112] width 19 height 18
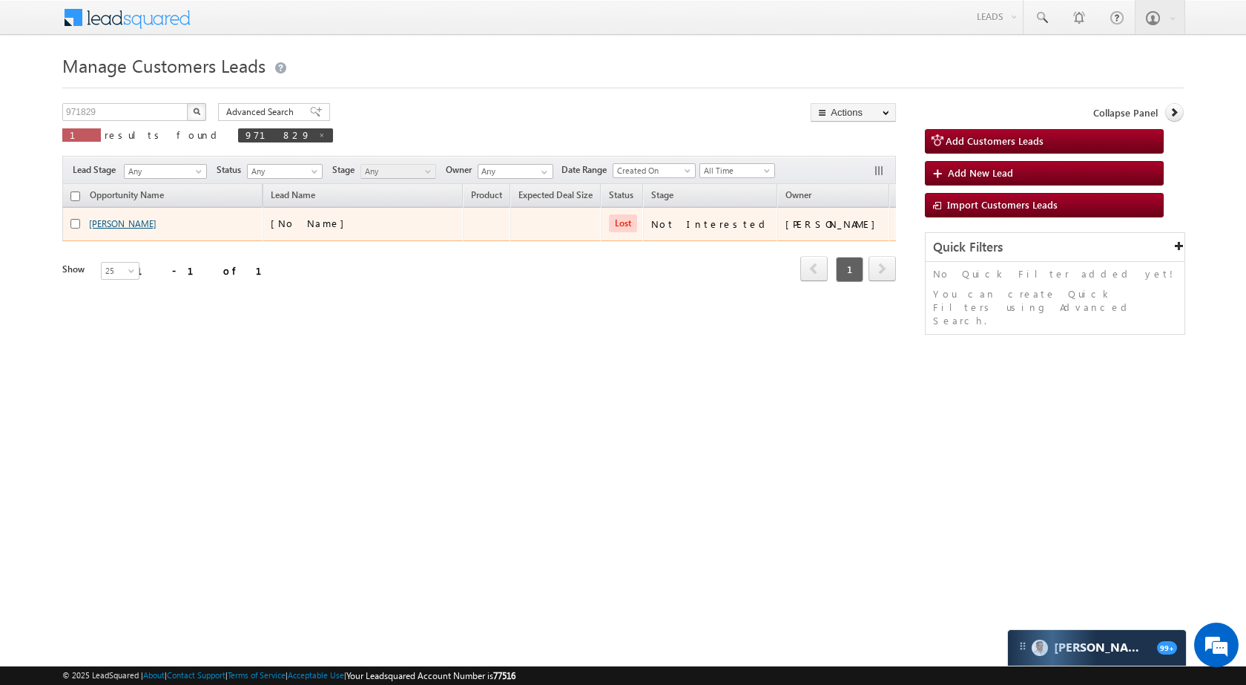
click at [133, 224] on link "[PERSON_NAME]" at bounding box center [122, 223] width 67 height 11
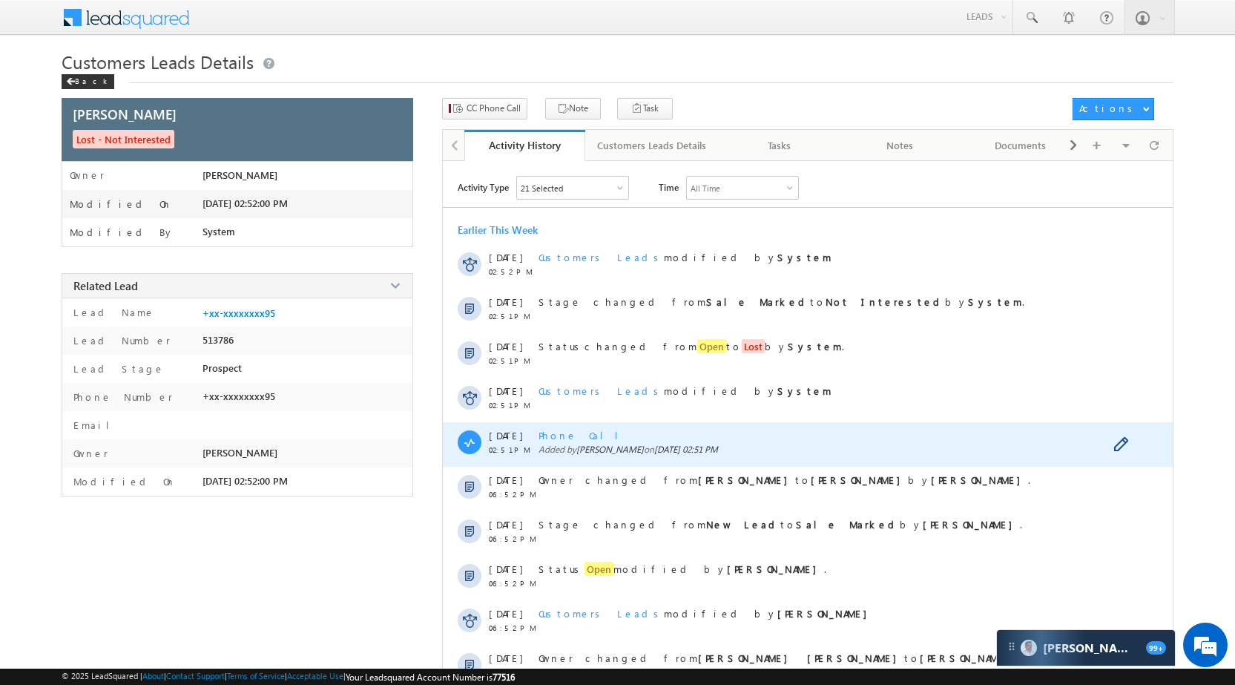
click at [544, 428] on div "Phone Call Added by Rahul Kumar on 08 Oct 2025 02:51 PM" at bounding box center [824, 444] width 572 height 44
click at [551, 431] on span "Phone Call" at bounding box center [583, 435] width 91 height 13
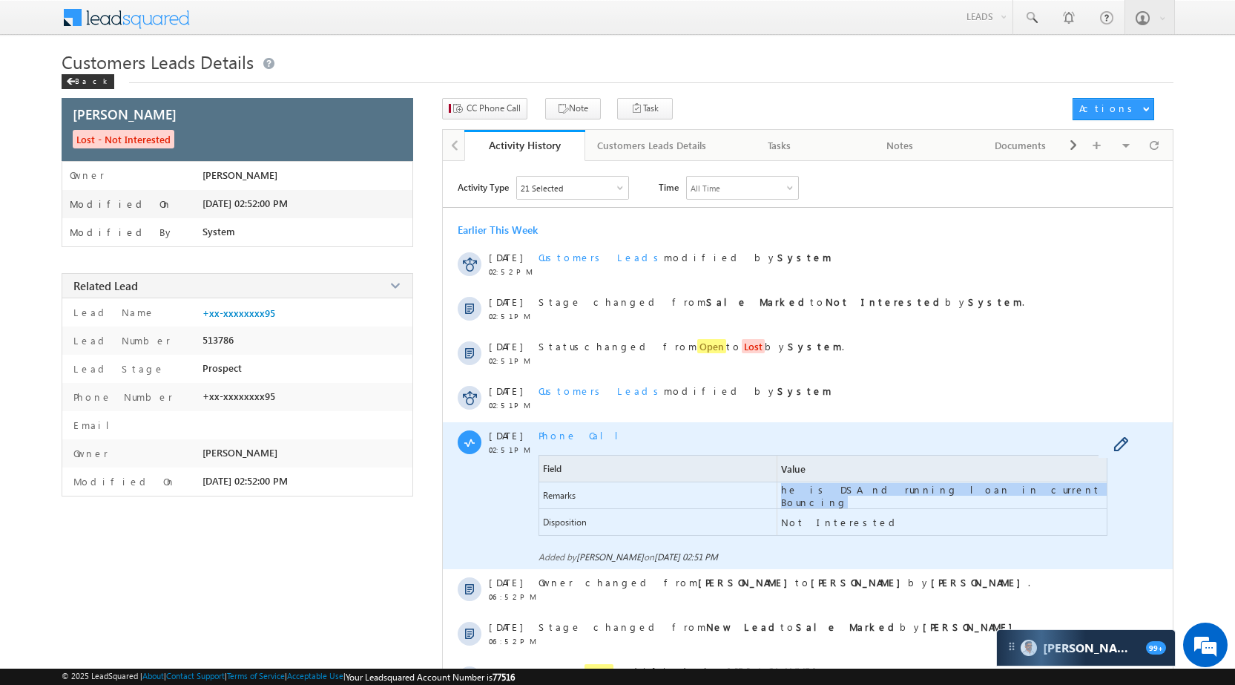
drag, startPoint x: 999, startPoint y: 495, endPoint x: 772, endPoint y: 488, distance: 227.1
click at [772, 488] on div "Remarks he is DSA nd running loan in current Bouncing" at bounding box center [822, 495] width 569 height 27
copy div "he is DSA nd running loan in current Bouncing"
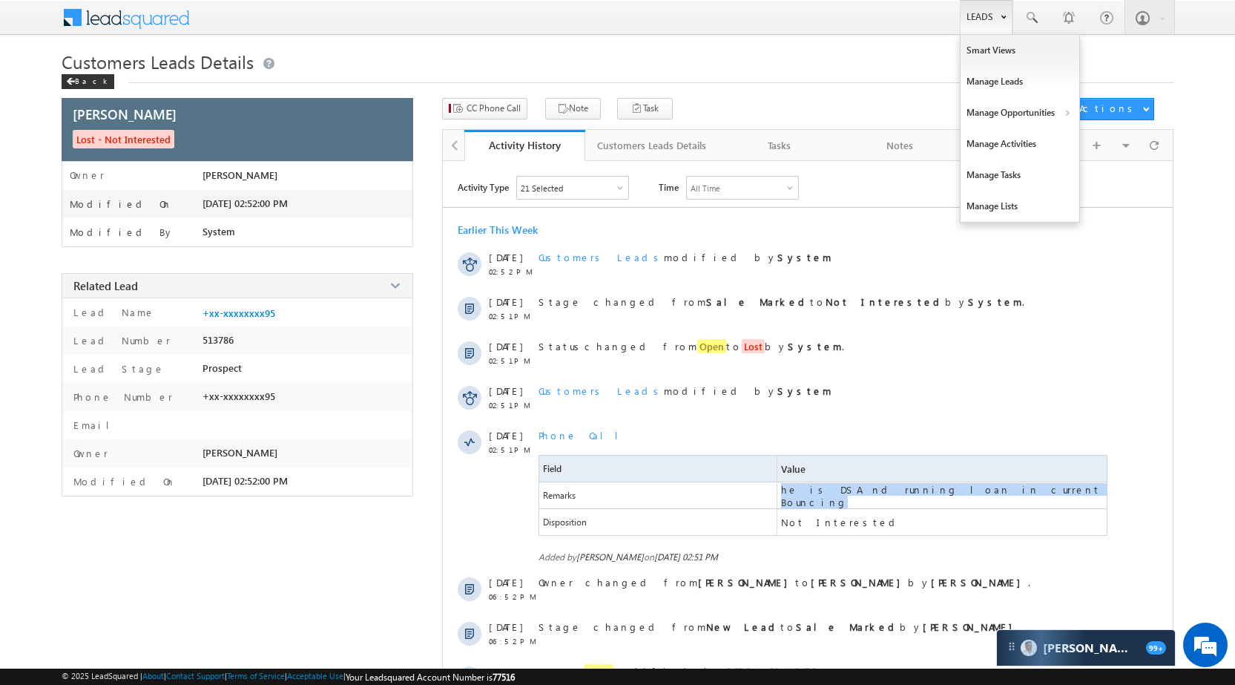
click at [983, 4] on link "Leads" at bounding box center [986, 17] width 53 height 34
click at [1008, 105] on link "Manage Opportunities" at bounding box center [1019, 112] width 119 height 31
click at [1133, 147] on link "Customers Leads" at bounding box center [1149, 144] width 136 height 31
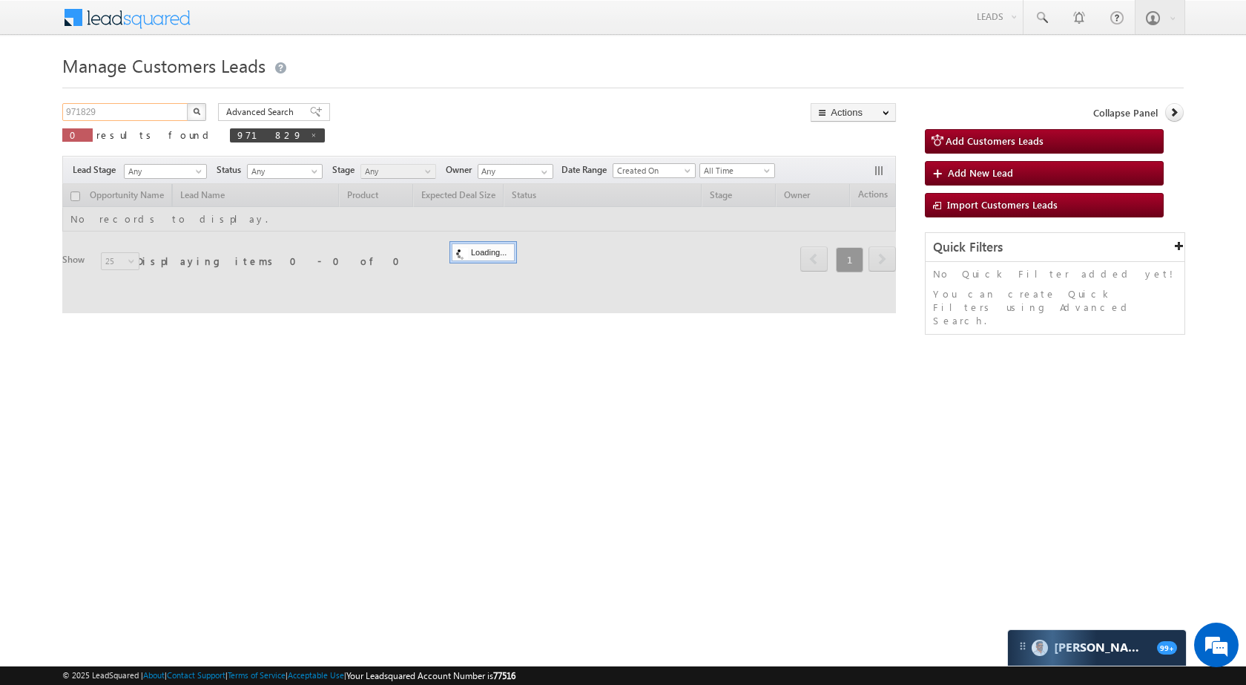
click at [125, 114] on input "971829" at bounding box center [125, 112] width 127 height 18
paste input "574"
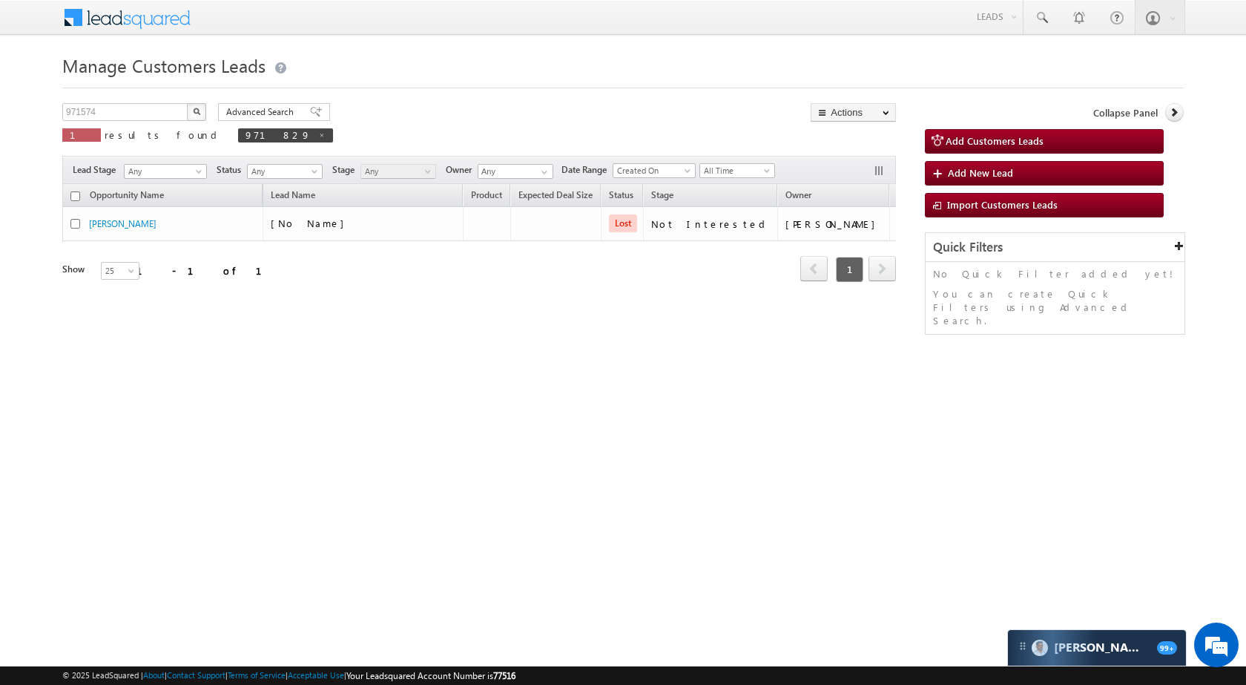
click at [192, 112] on button "button" at bounding box center [196, 112] width 19 height 18
click at [151, 116] on input "971574" at bounding box center [125, 112] width 127 height 18
paste input "813"
click at [200, 108] on button "button" at bounding box center [196, 112] width 19 height 18
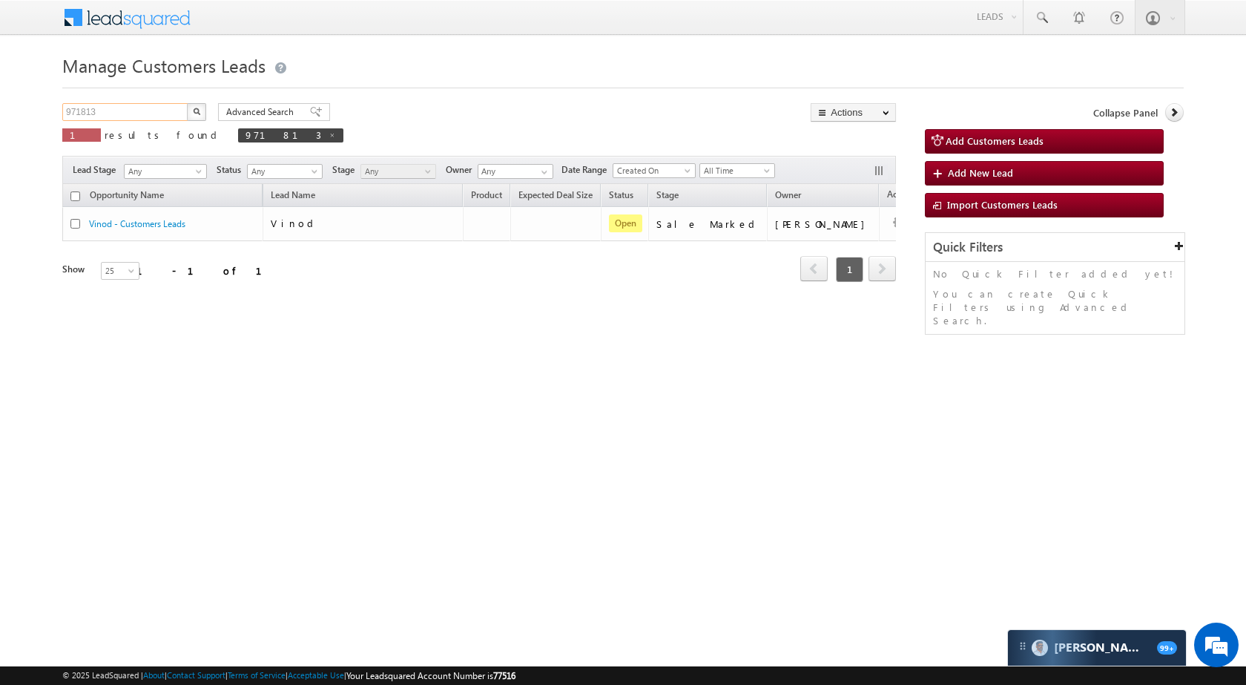
click at [133, 110] on input "971813" at bounding box center [125, 112] width 127 height 18
paste input "00"
type input "971800"
click at [189, 111] on button "button" at bounding box center [196, 112] width 19 height 18
